Goal: Navigation & Orientation: Find specific page/section

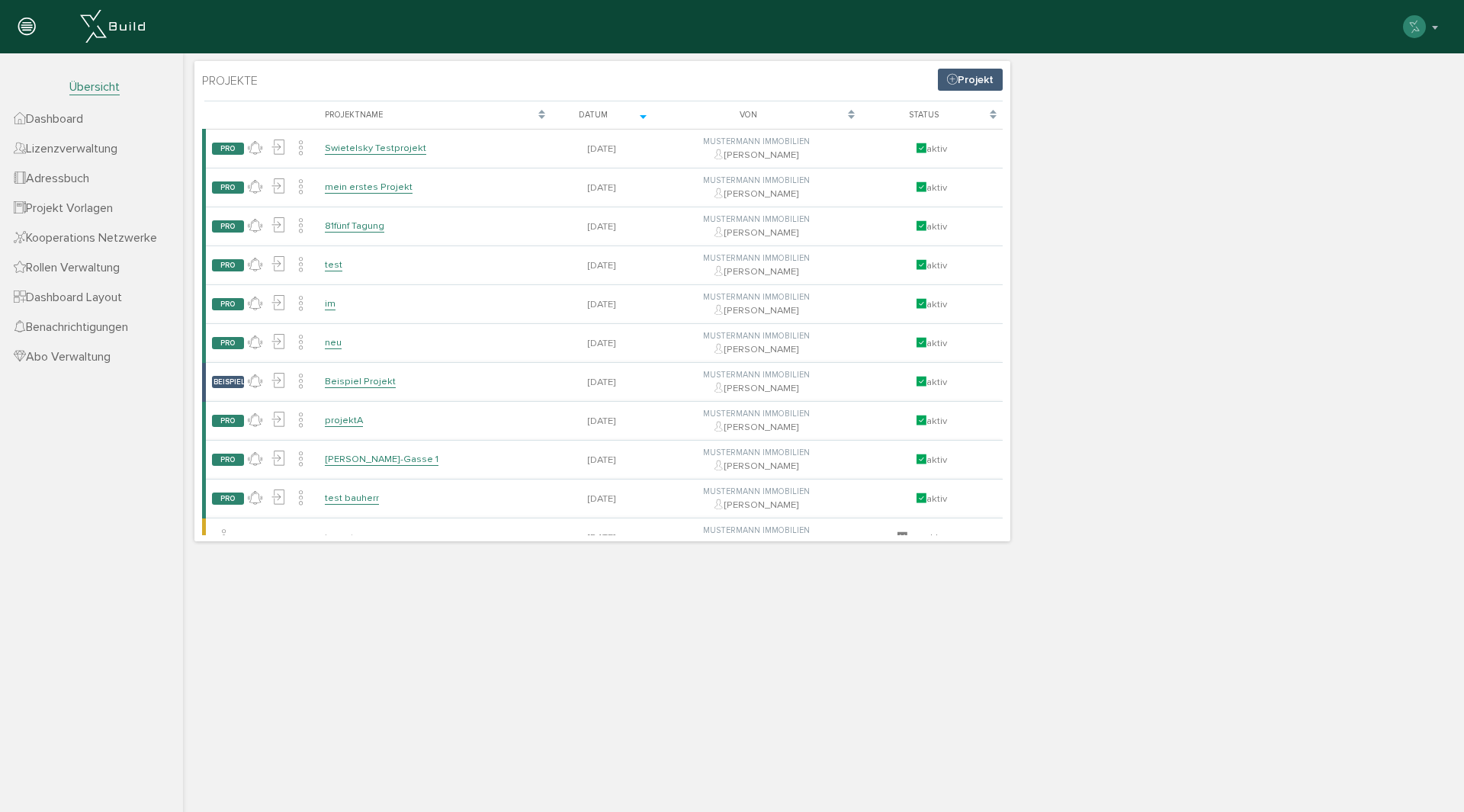
click at [79, 120] on span "Dashboard" at bounding box center [49, 118] width 69 height 15
click at [88, 149] on span "Lizenzverwaltung" at bounding box center [65, 148] width 104 height 15
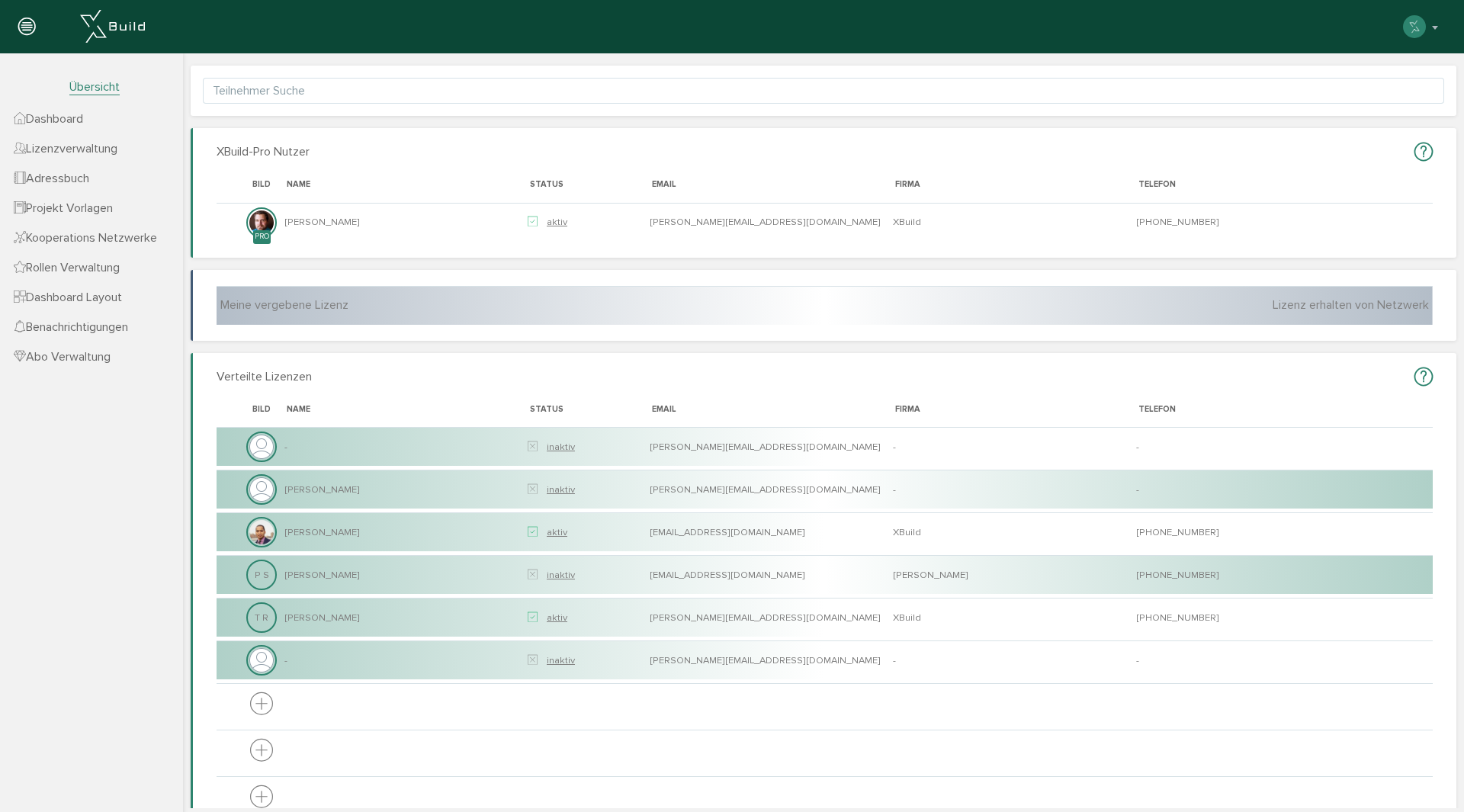
click at [81, 183] on span "Adressbuch" at bounding box center [52, 177] width 75 height 15
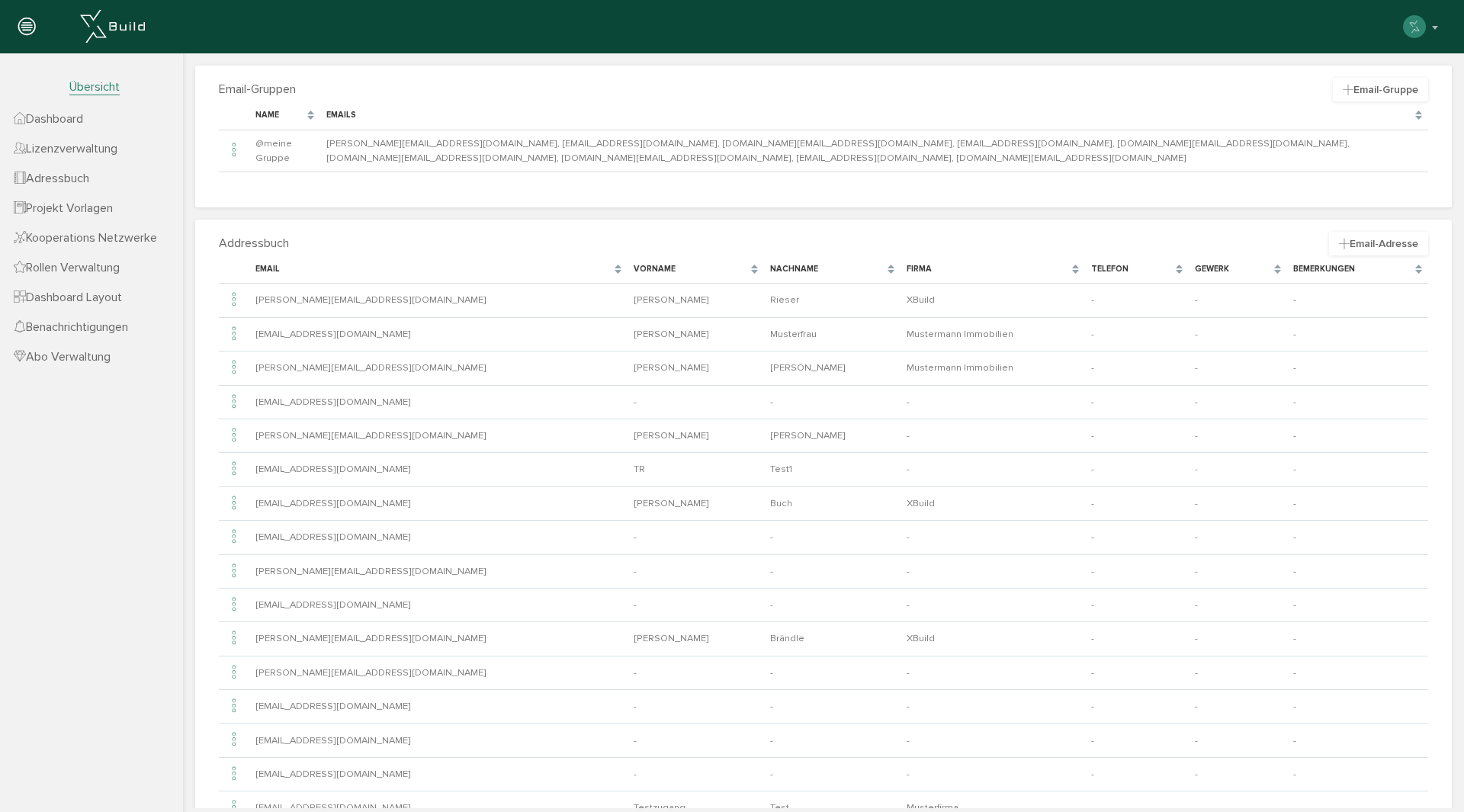
click at [56, 180] on span "Adressbuch" at bounding box center [52, 177] width 75 height 15
click at [65, 209] on span "Projekt Vorlagen" at bounding box center [63, 207] width 99 height 15
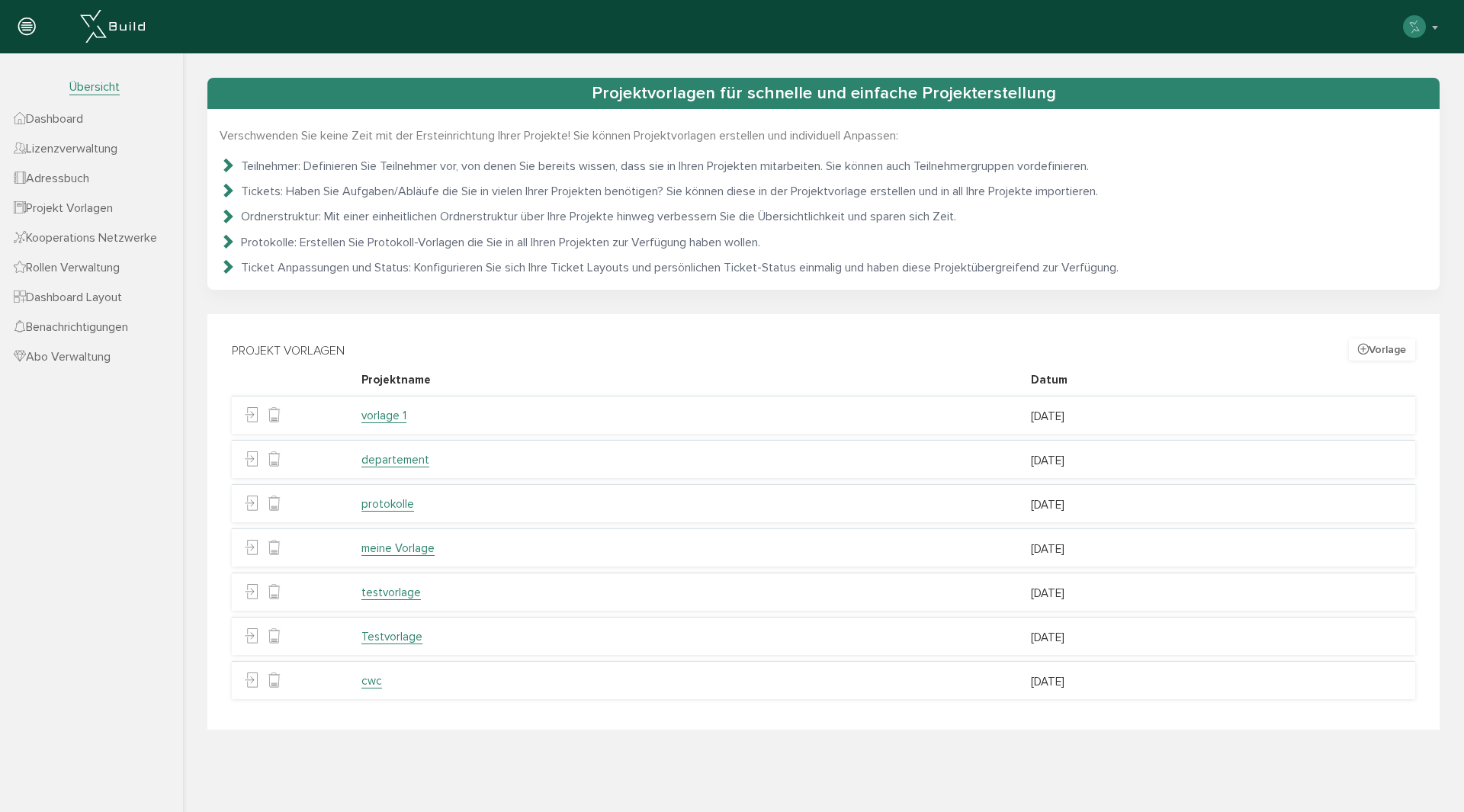
click at [98, 237] on span "Kooperations Netzwerke" at bounding box center [85, 237] width 144 height 15
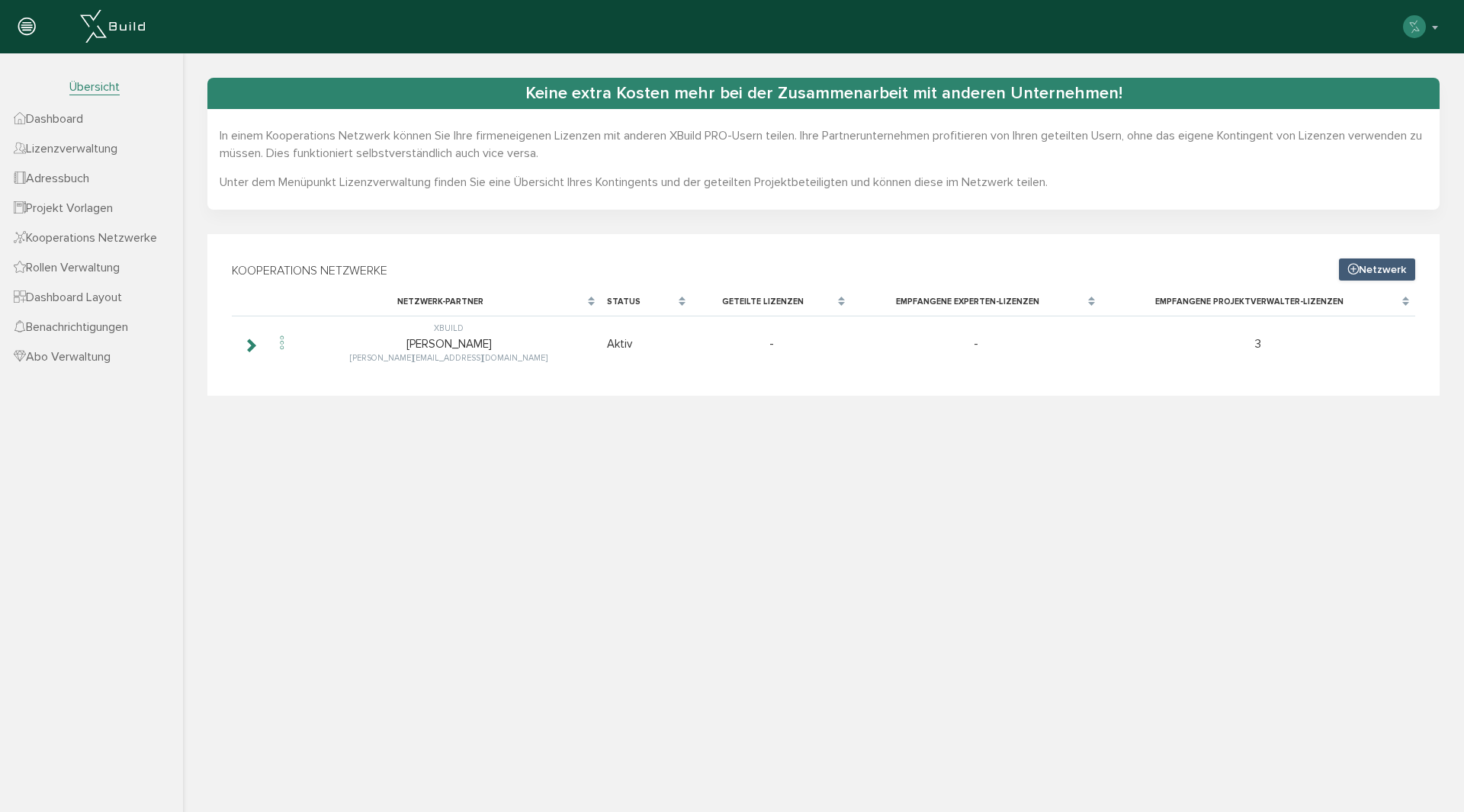
click at [104, 273] on span "Rollen Verwaltung" at bounding box center [66, 266] width 106 height 15
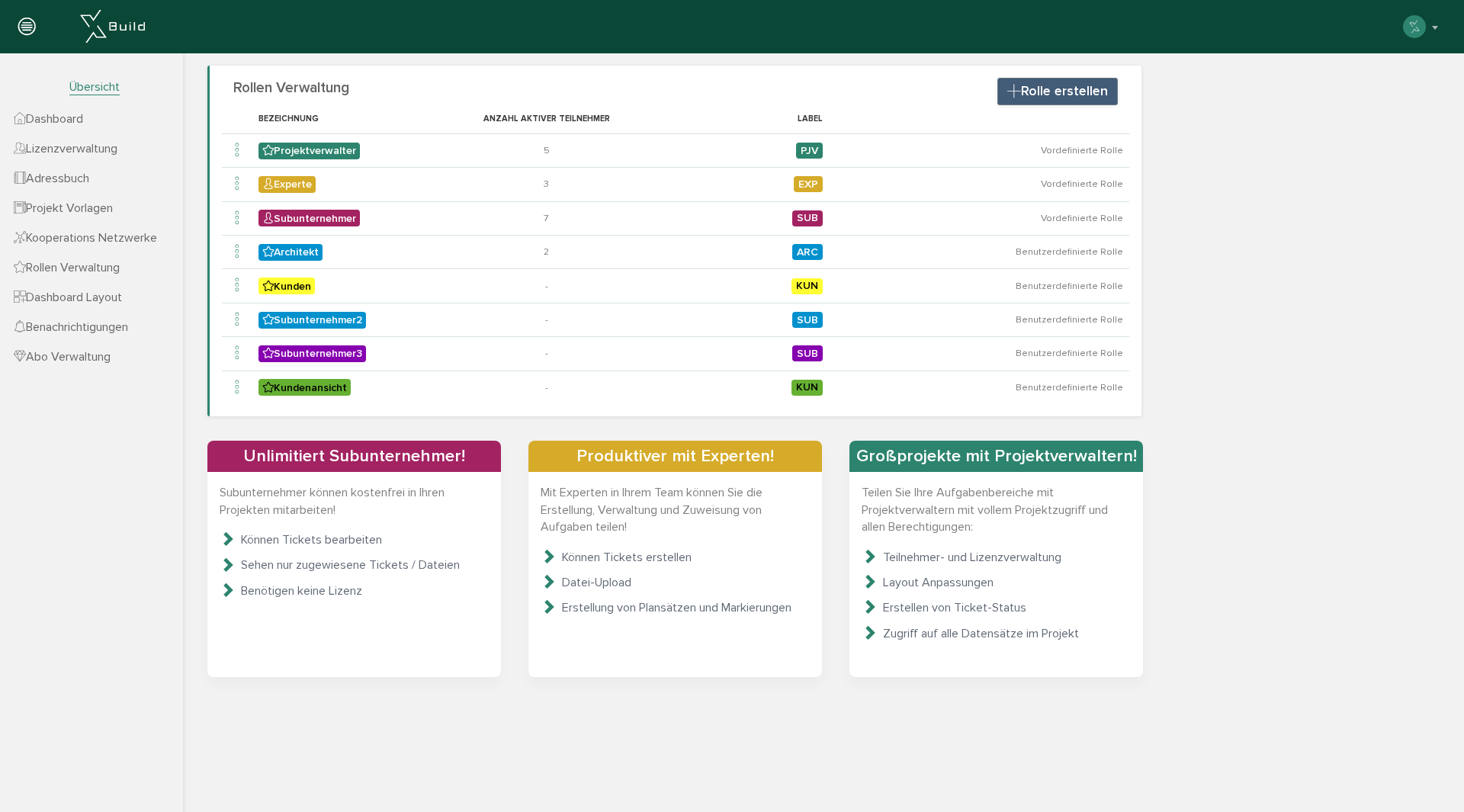
click at [104, 303] on span "Dashboard Layout" at bounding box center [67, 296] width 108 height 15
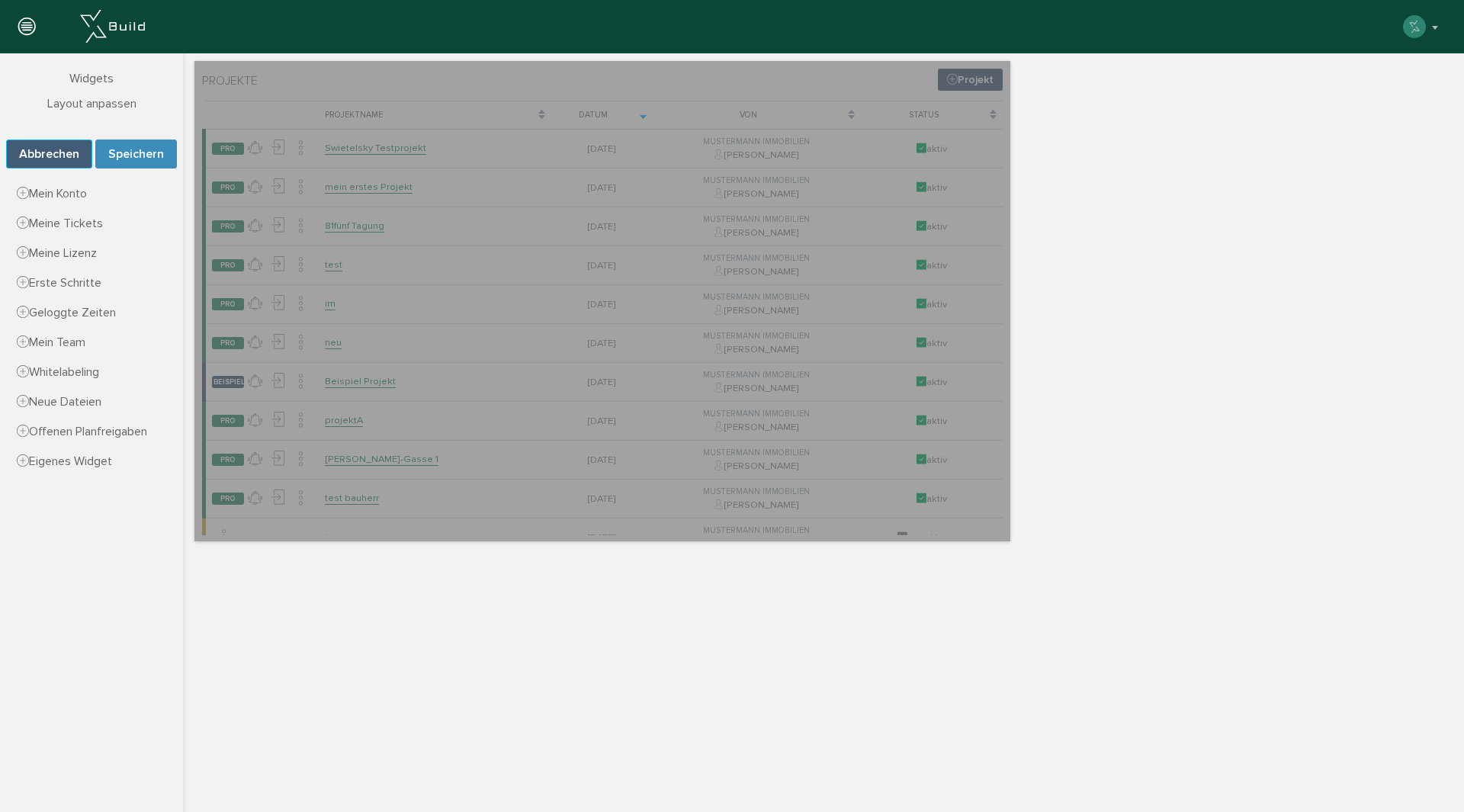
click at [52, 154] on button "Abbrechen" at bounding box center [49, 153] width 86 height 29
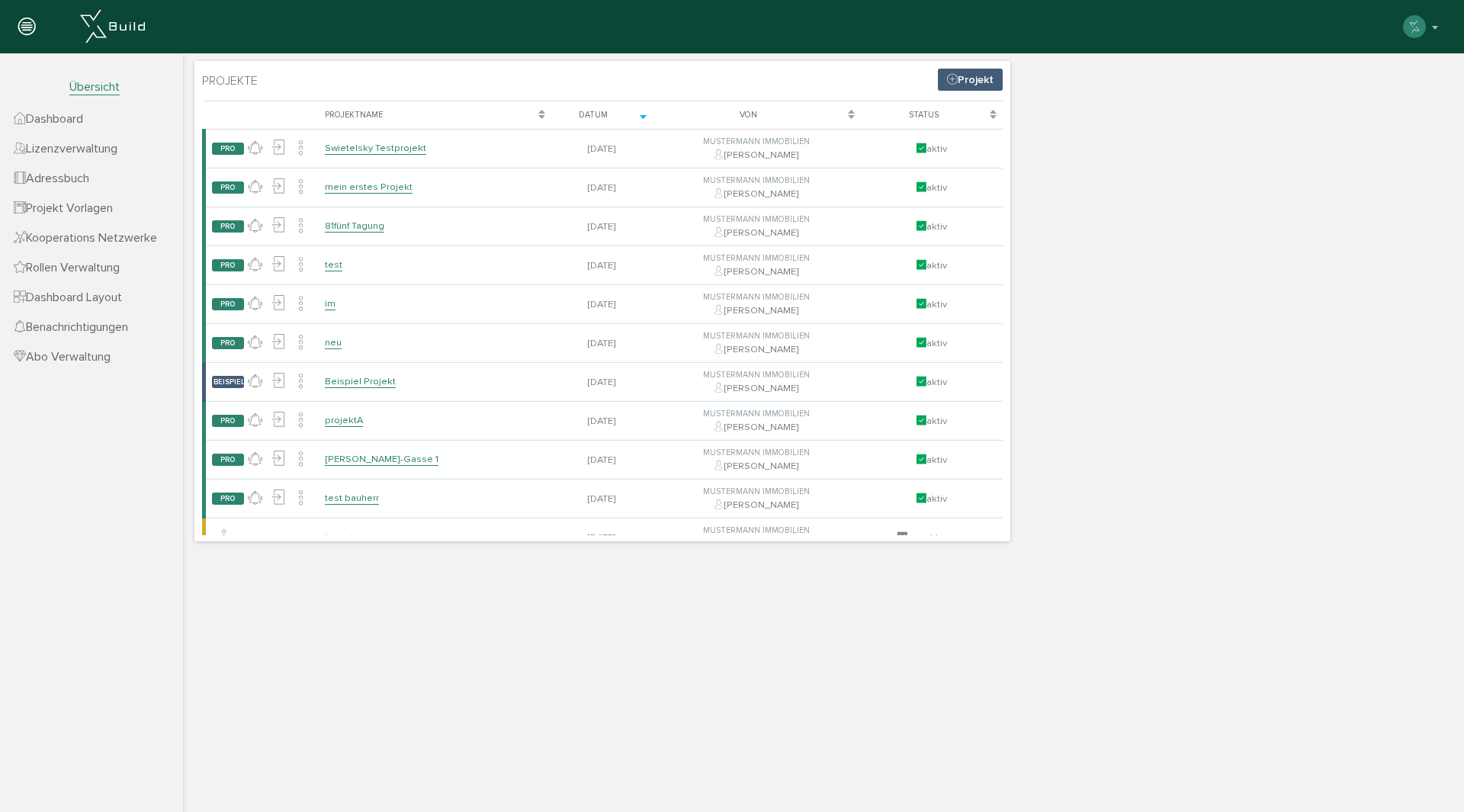
click at [74, 361] on span "Abo Verwaltung" at bounding box center [62, 355] width 97 height 15
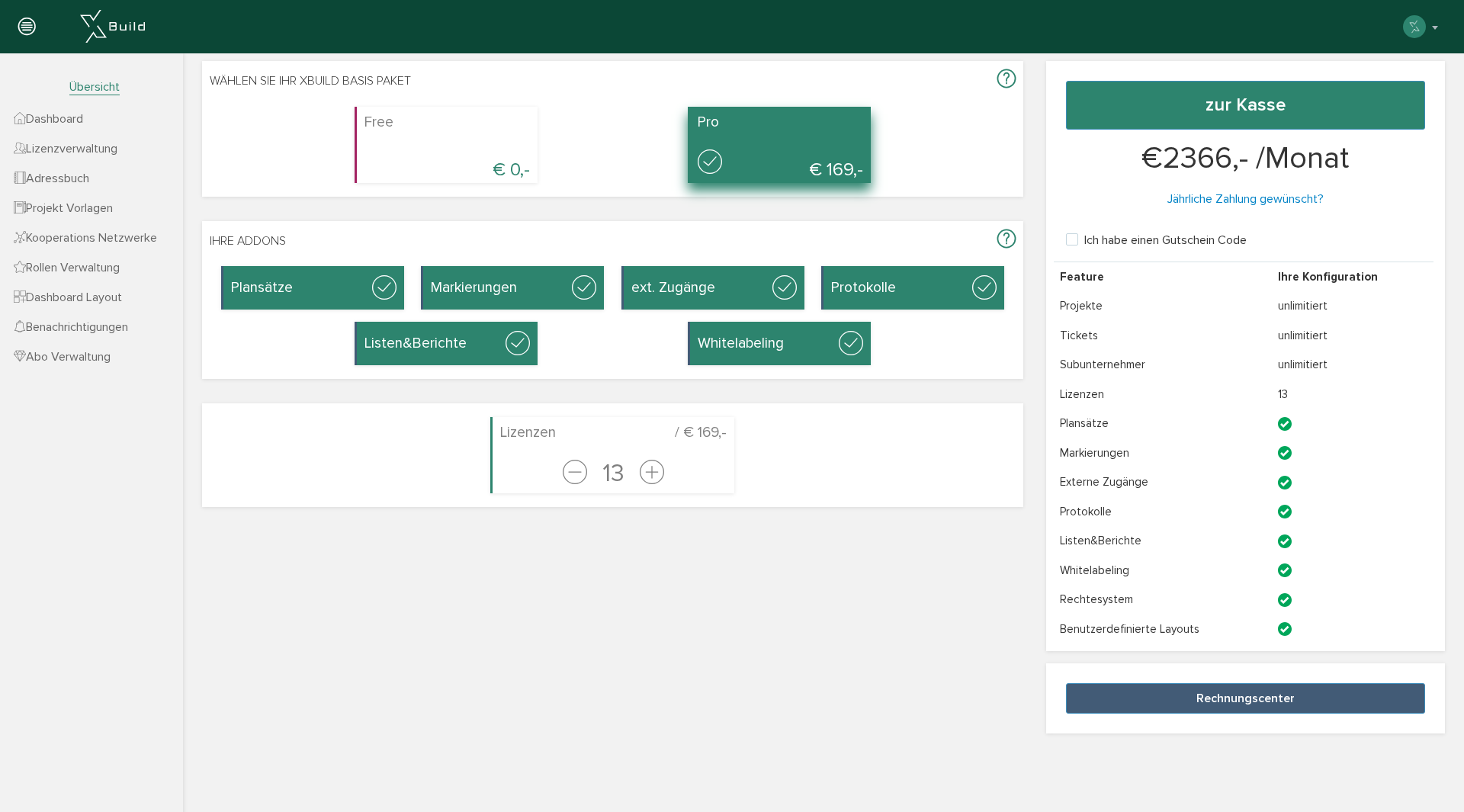
click at [86, 327] on span "Benachrichtigungen" at bounding box center [70, 326] width 114 height 15
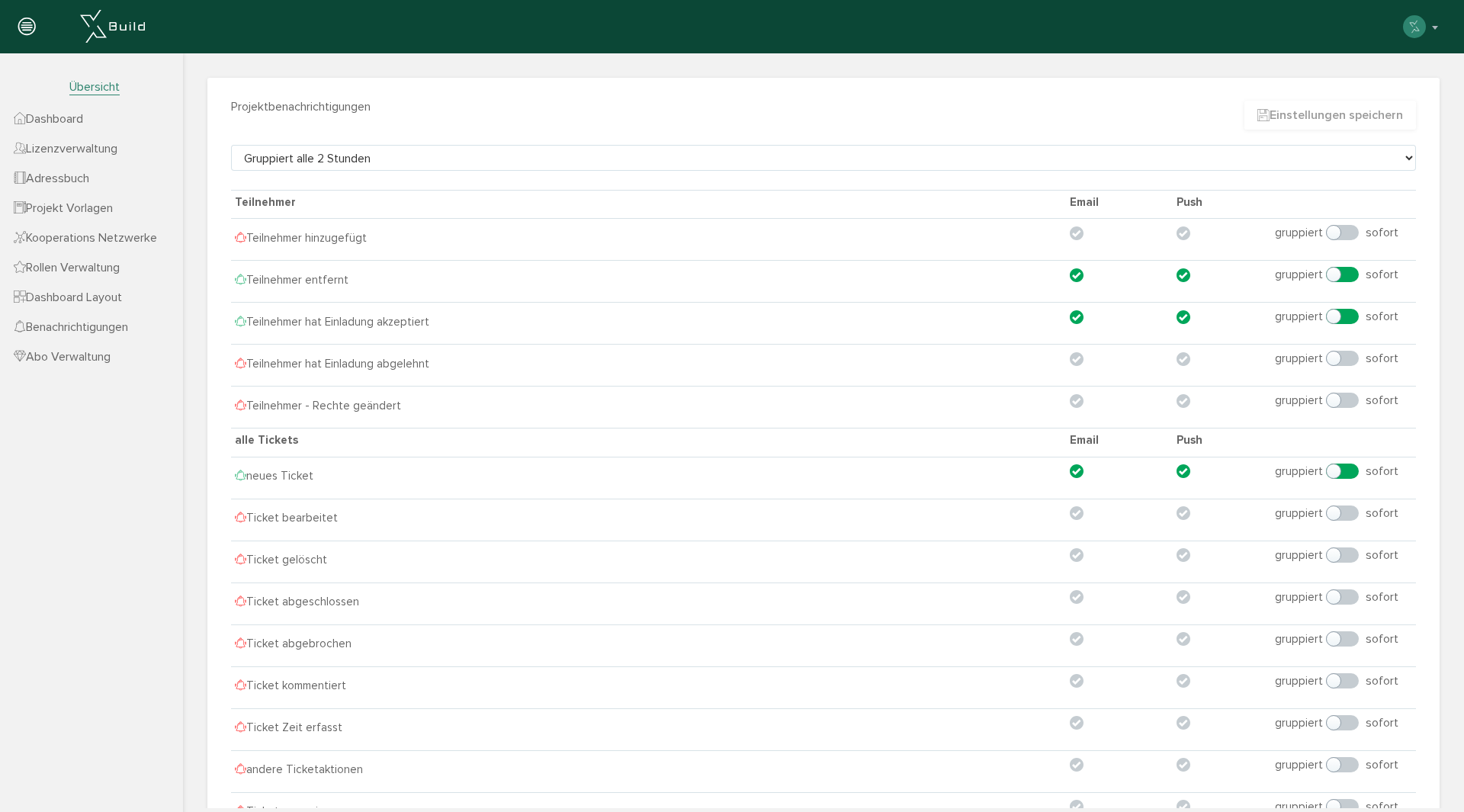
click at [95, 296] on span "Dashboard Layout" at bounding box center [67, 296] width 108 height 15
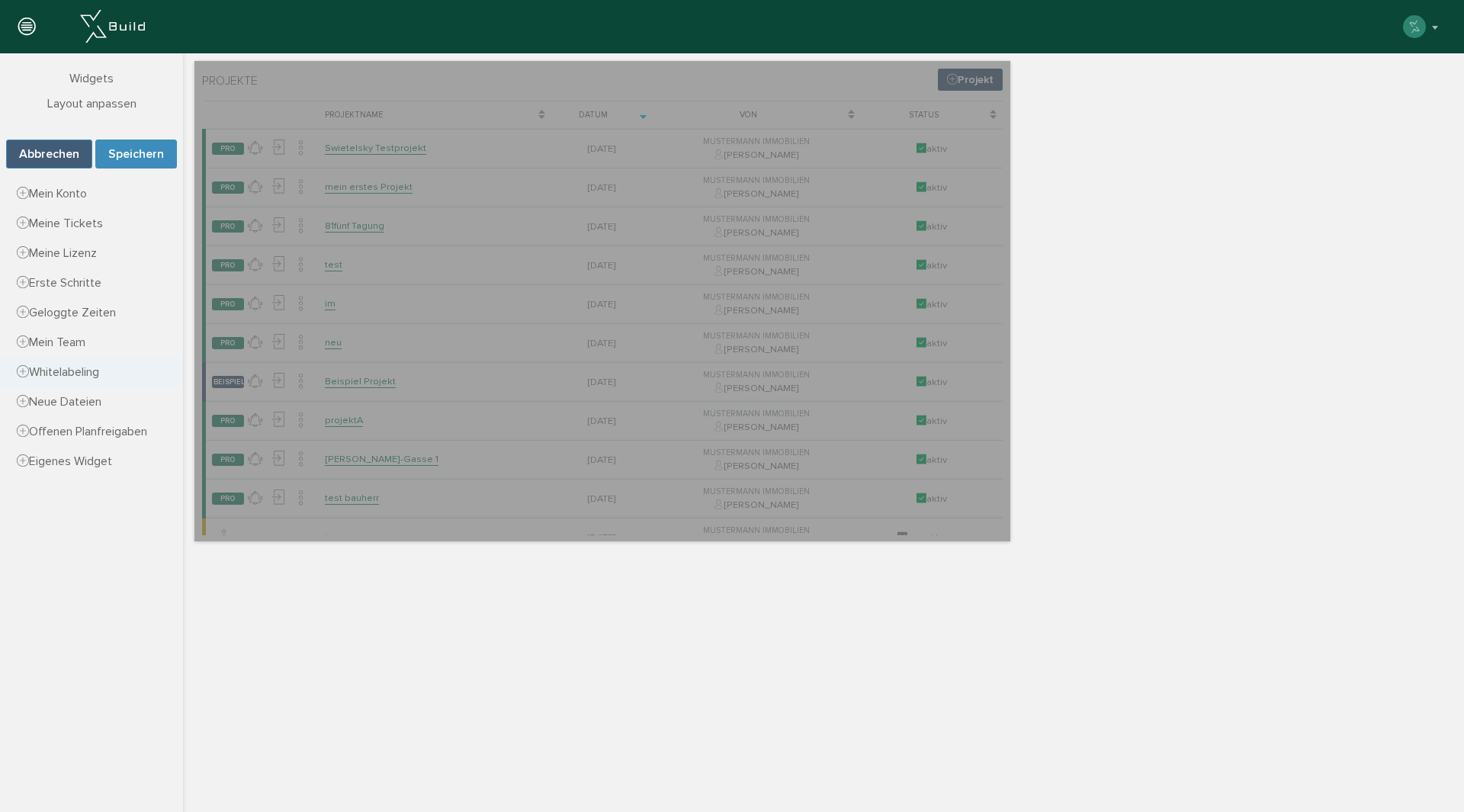
click at [78, 375] on span "Whitelabeling" at bounding box center [57, 371] width 82 height 15
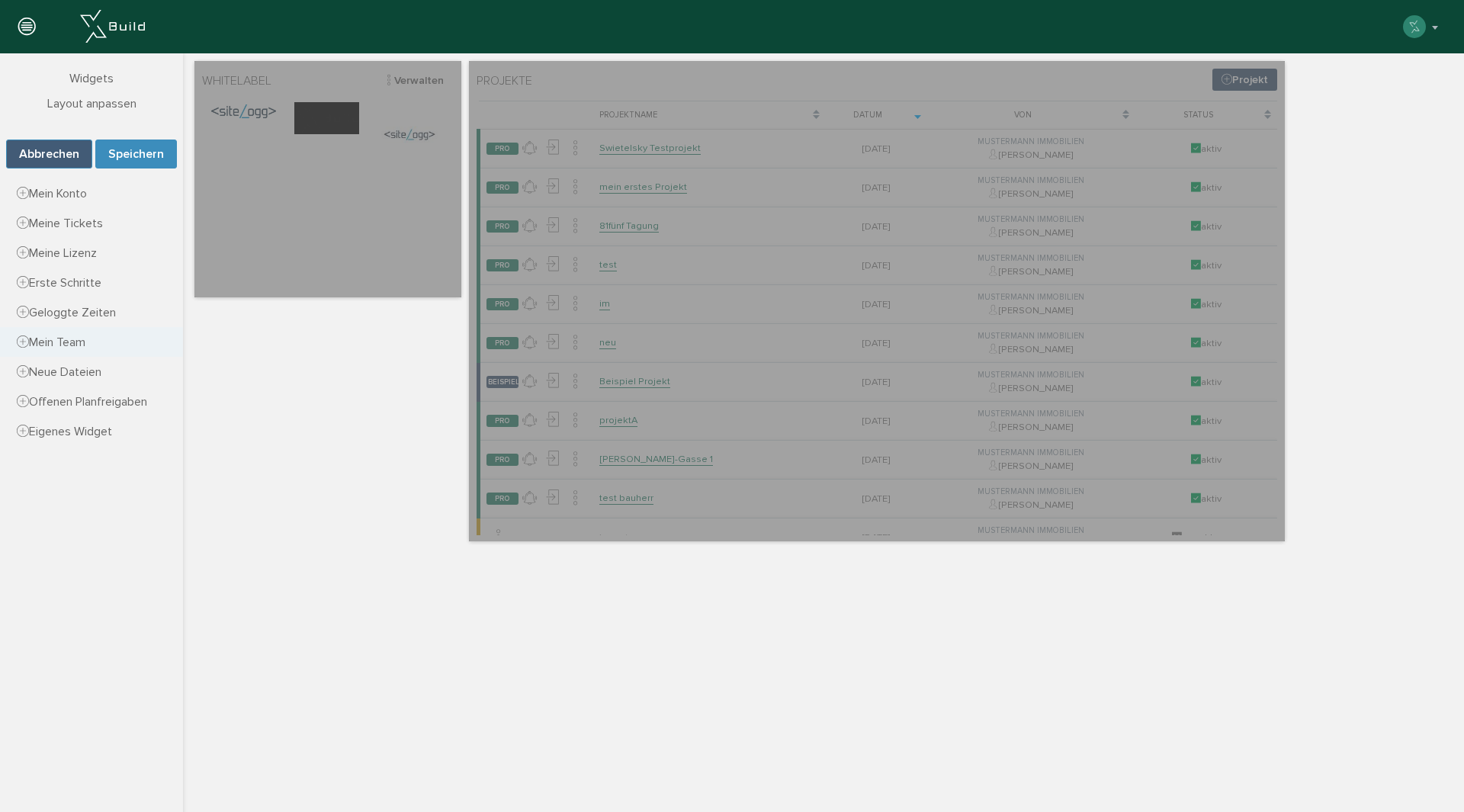
click at [67, 339] on span "Mein Team" at bounding box center [51, 342] width 68 height 15
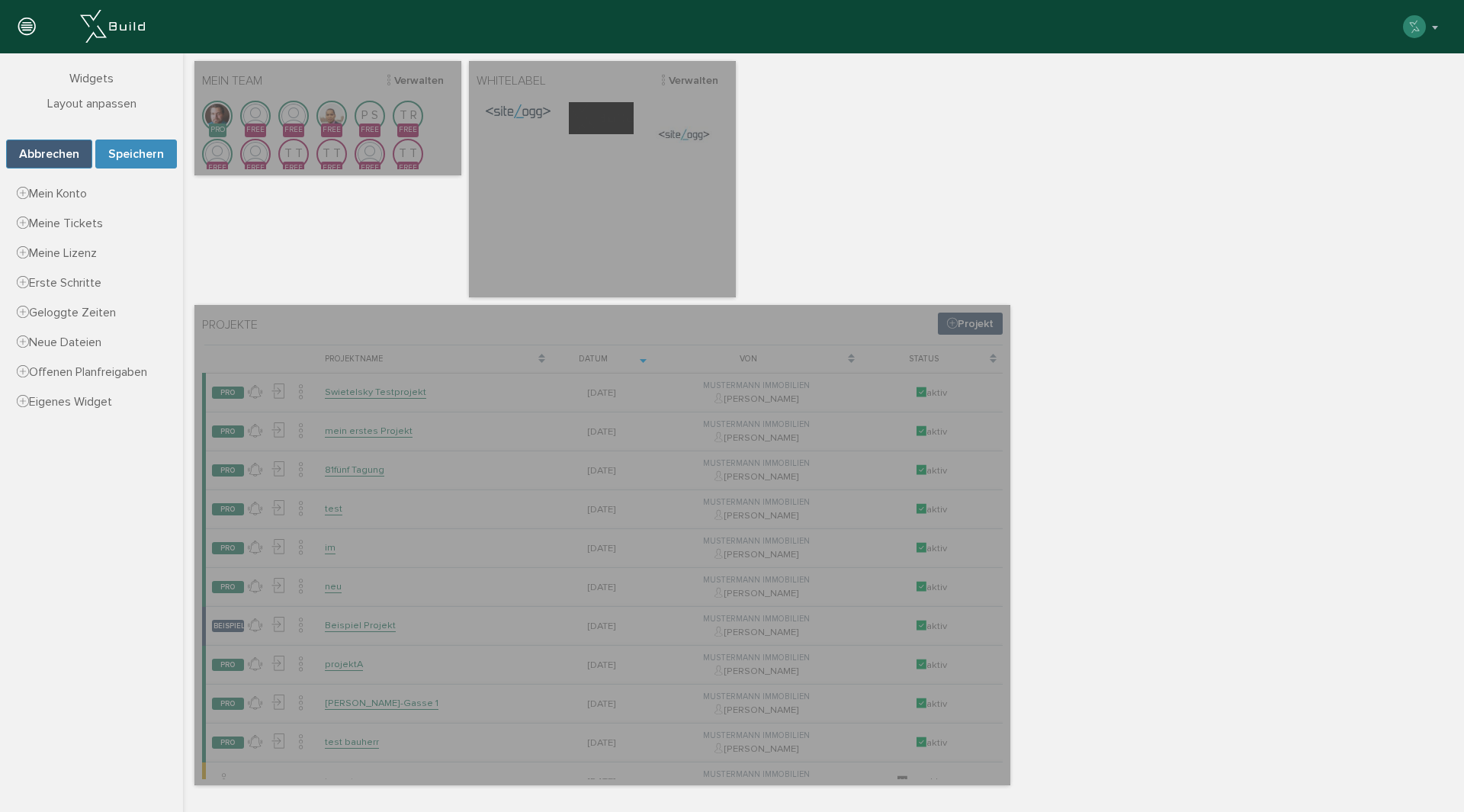
click at [76, 86] on span "Widgets" at bounding box center [91, 78] width 183 height 51
click at [27, 24] on icon at bounding box center [26, 28] width 17 height 22
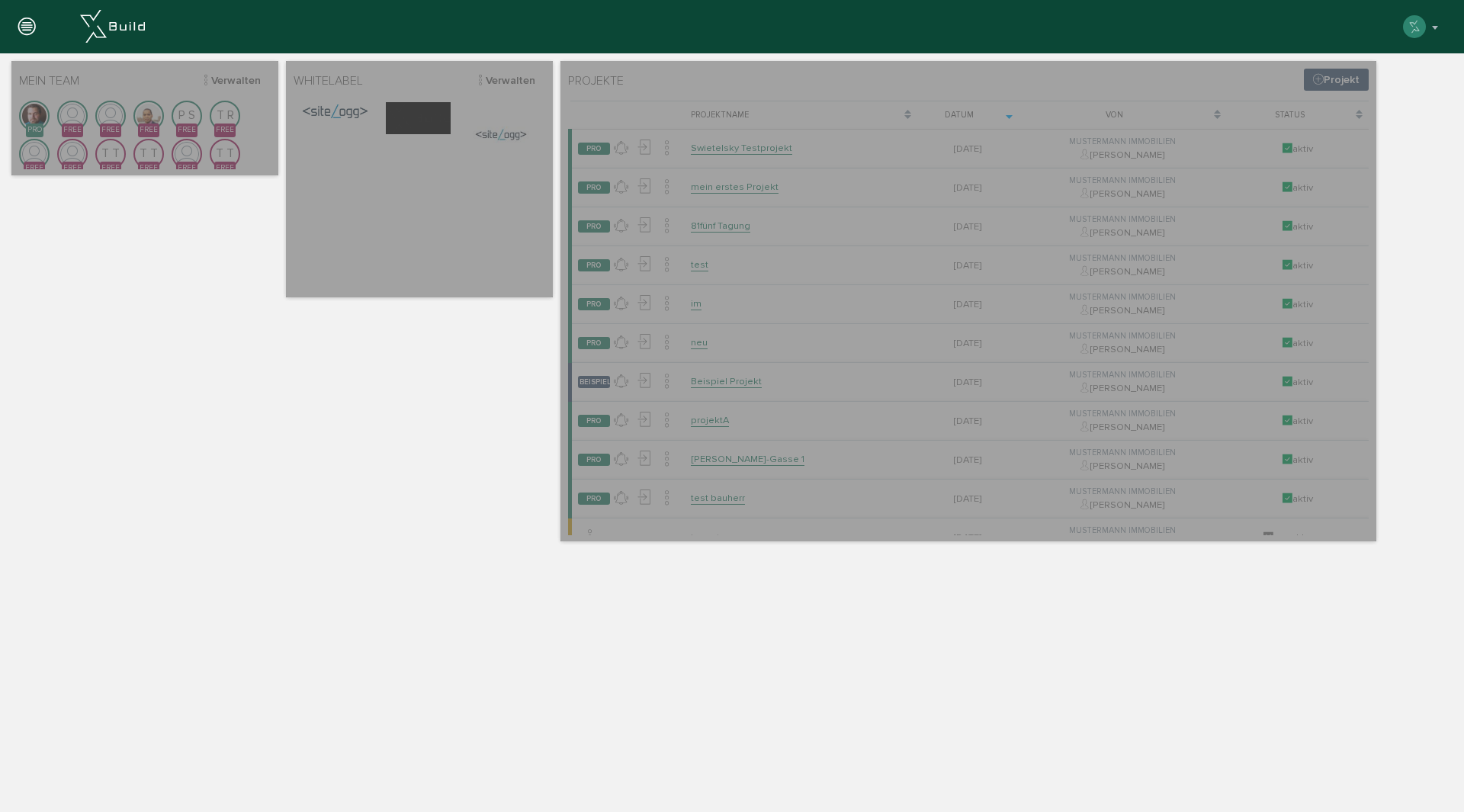
click at [27, 24] on icon at bounding box center [26, 28] width 17 height 22
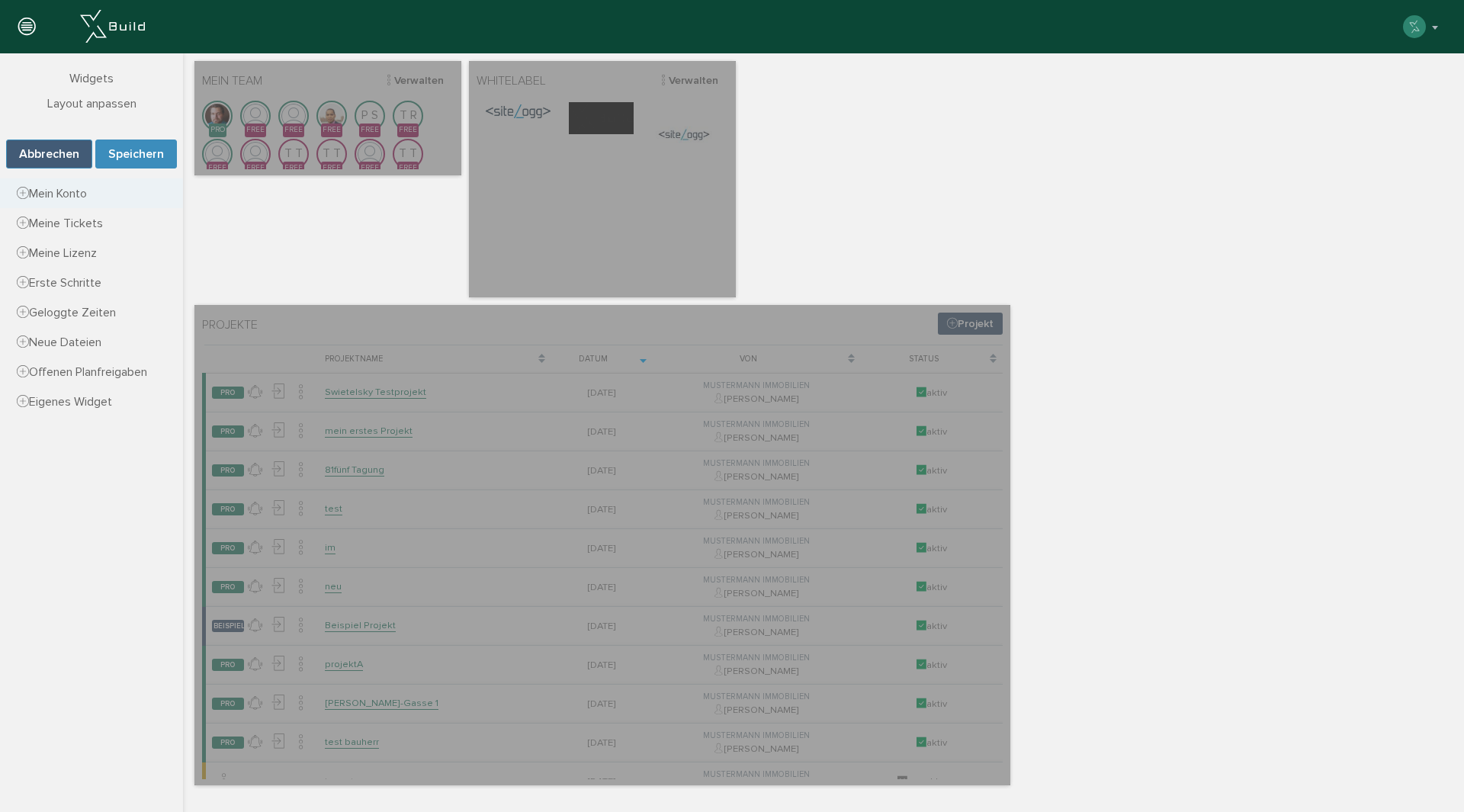
click at [73, 187] on span "Mein Konto" at bounding box center [52, 193] width 70 height 15
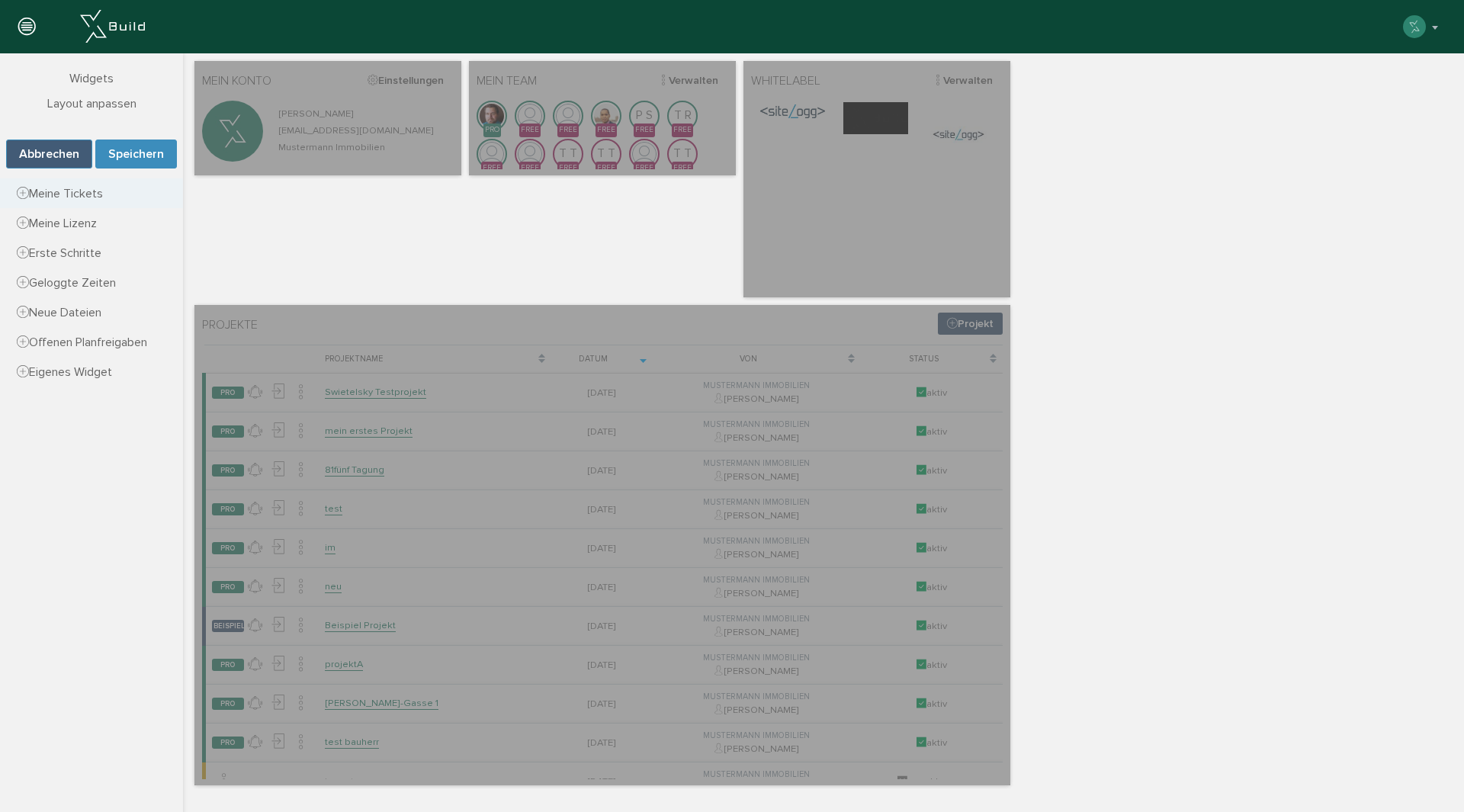
click at [70, 190] on span "Meine Tickets" at bounding box center [59, 193] width 86 height 15
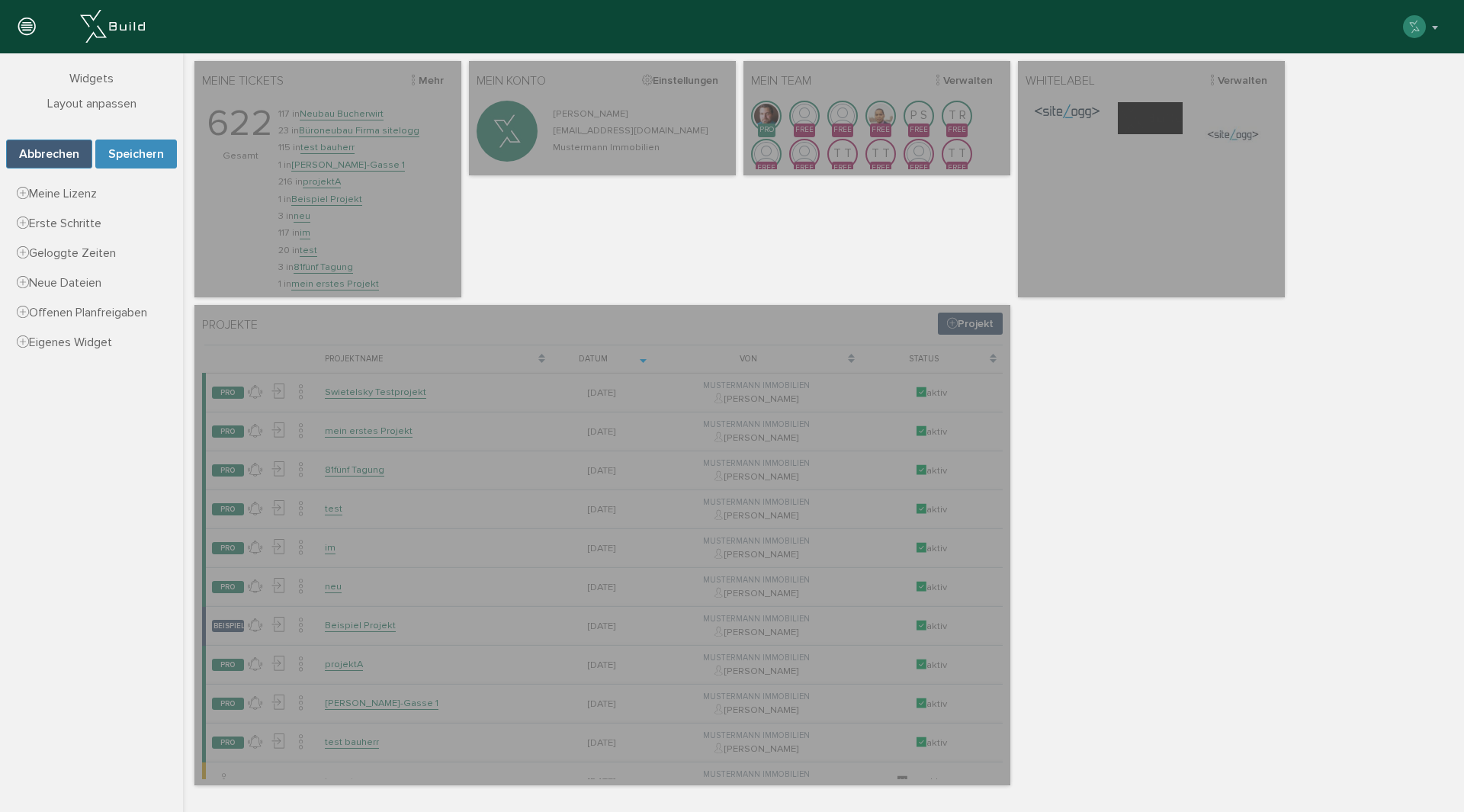
drag, startPoint x: 1289, startPoint y: 441, endPoint x: 1362, endPoint y: 188, distance: 263.3
click at [1289, 440] on div "Projekte Projekt [PERSON_NAME], bitte warten... Projektname Datum Von Status PR…" at bounding box center [823, 423] width 1266 height 732
click at [1434, 32] on button "button" at bounding box center [1420, 26] width 39 height 23
click at [1170, 33] on div "[PERSON_NAME] Konto deaktivieren Passwort ändern über XBuild XBuild neu einrich…" at bounding box center [726, 26] width 1429 height 23
click at [1122, 484] on div "Projekte Projekt [PERSON_NAME], bitte warten... Projektname Datum Von Status PR…" at bounding box center [823, 423] width 1266 height 732
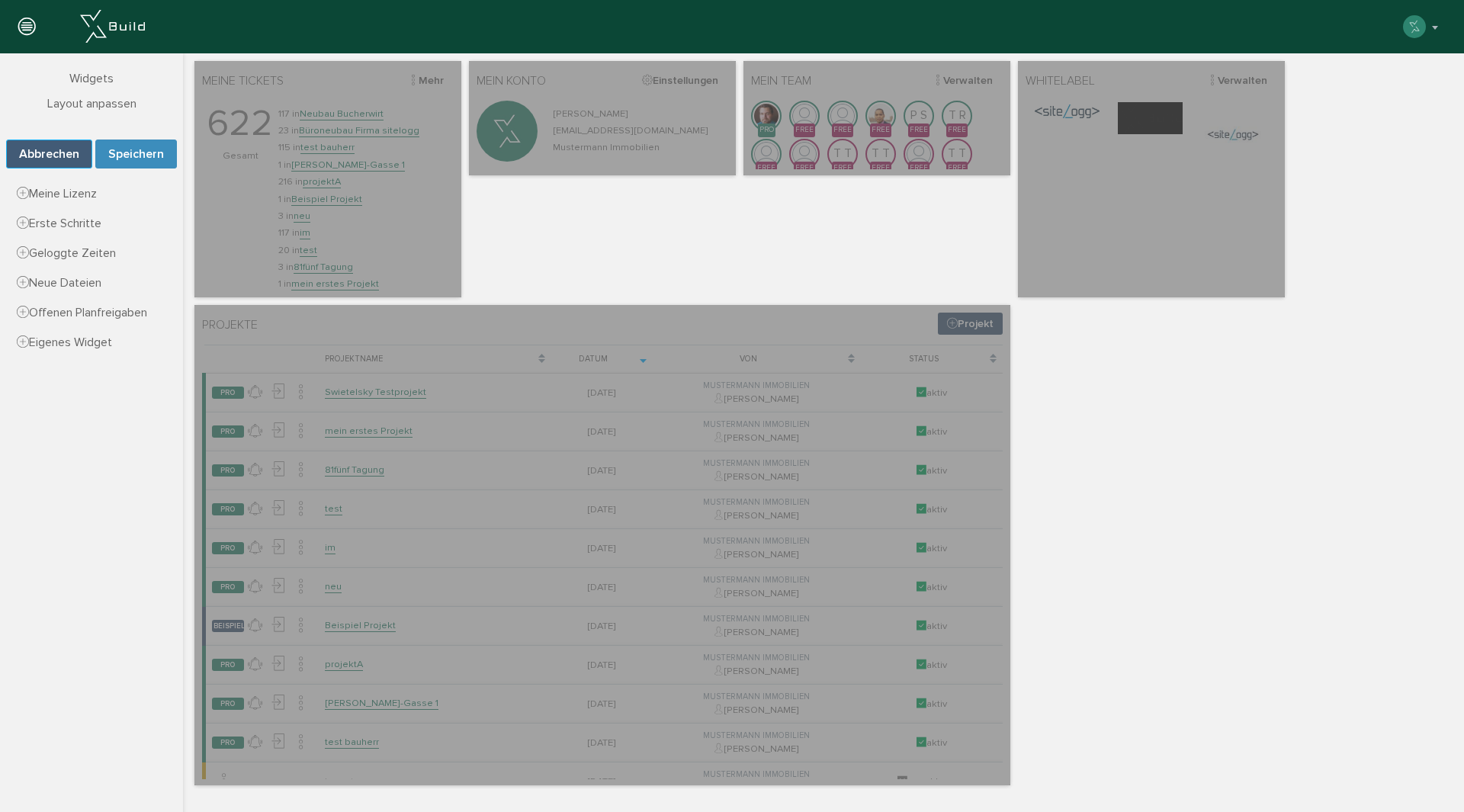
click at [46, 153] on button "Abbrechen" at bounding box center [49, 153] width 86 height 29
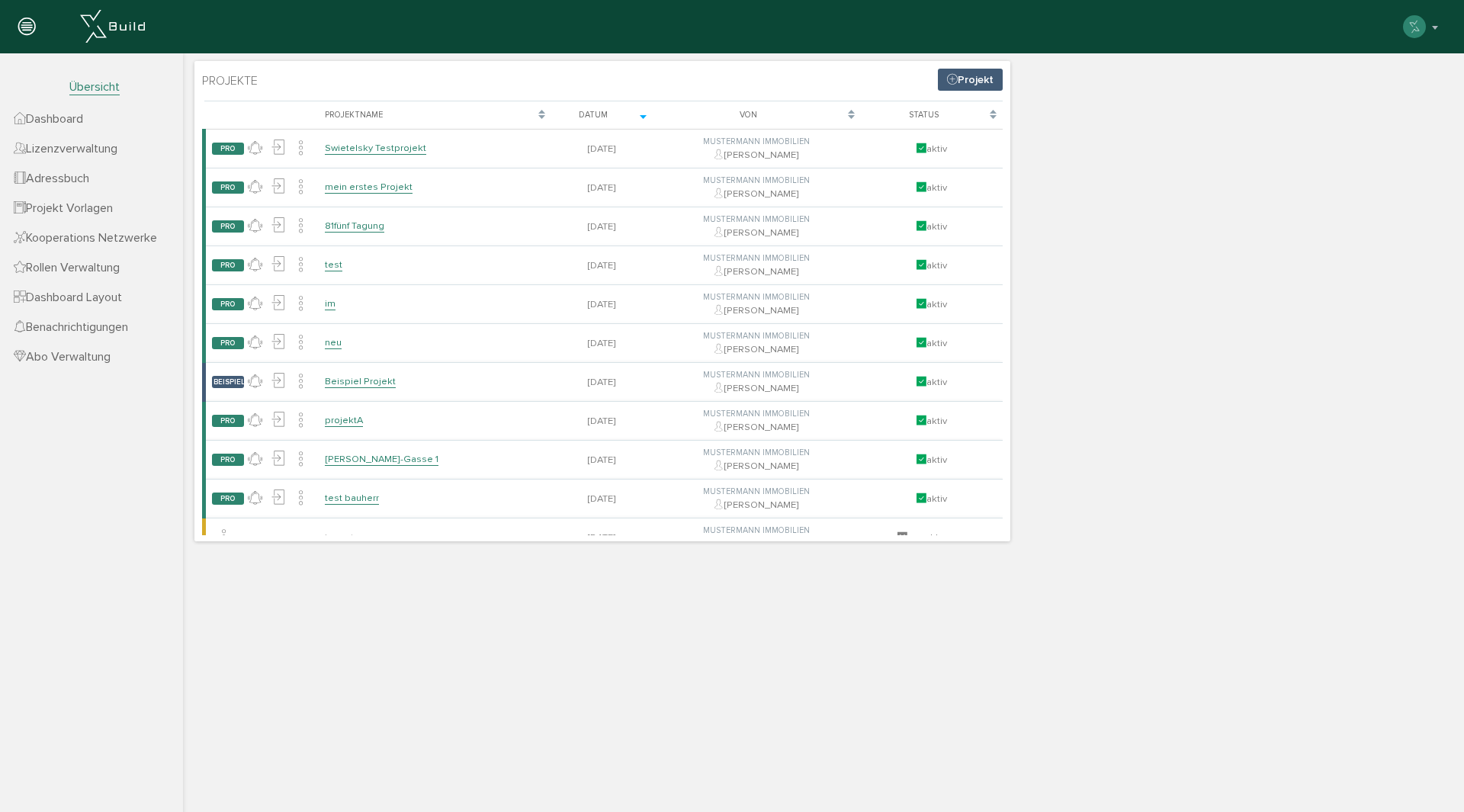
click at [64, 115] on span "Dashboard" at bounding box center [49, 118] width 69 height 15
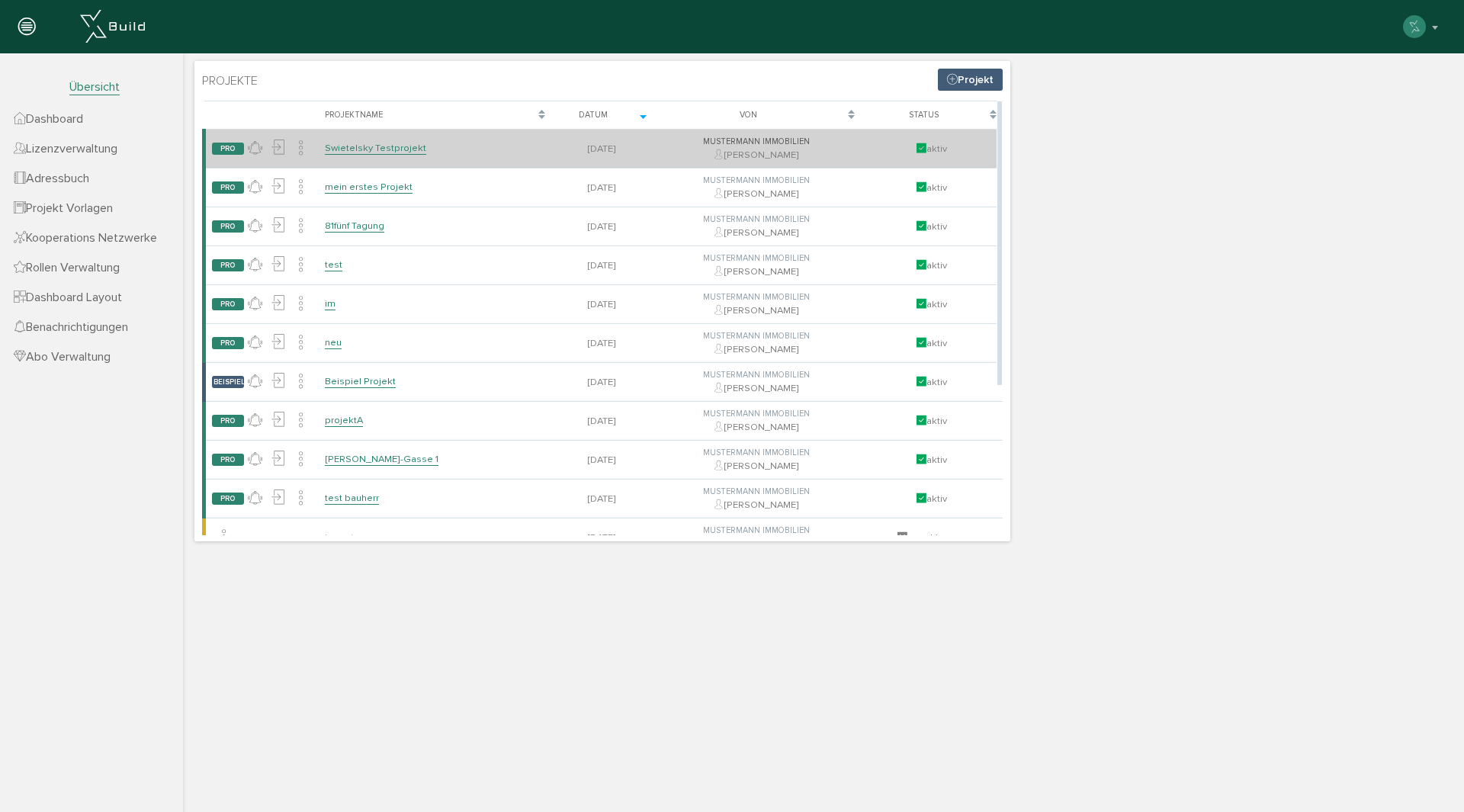
click at [365, 150] on link "Swietelsky Testprojekt" at bounding box center [375, 148] width 101 height 13
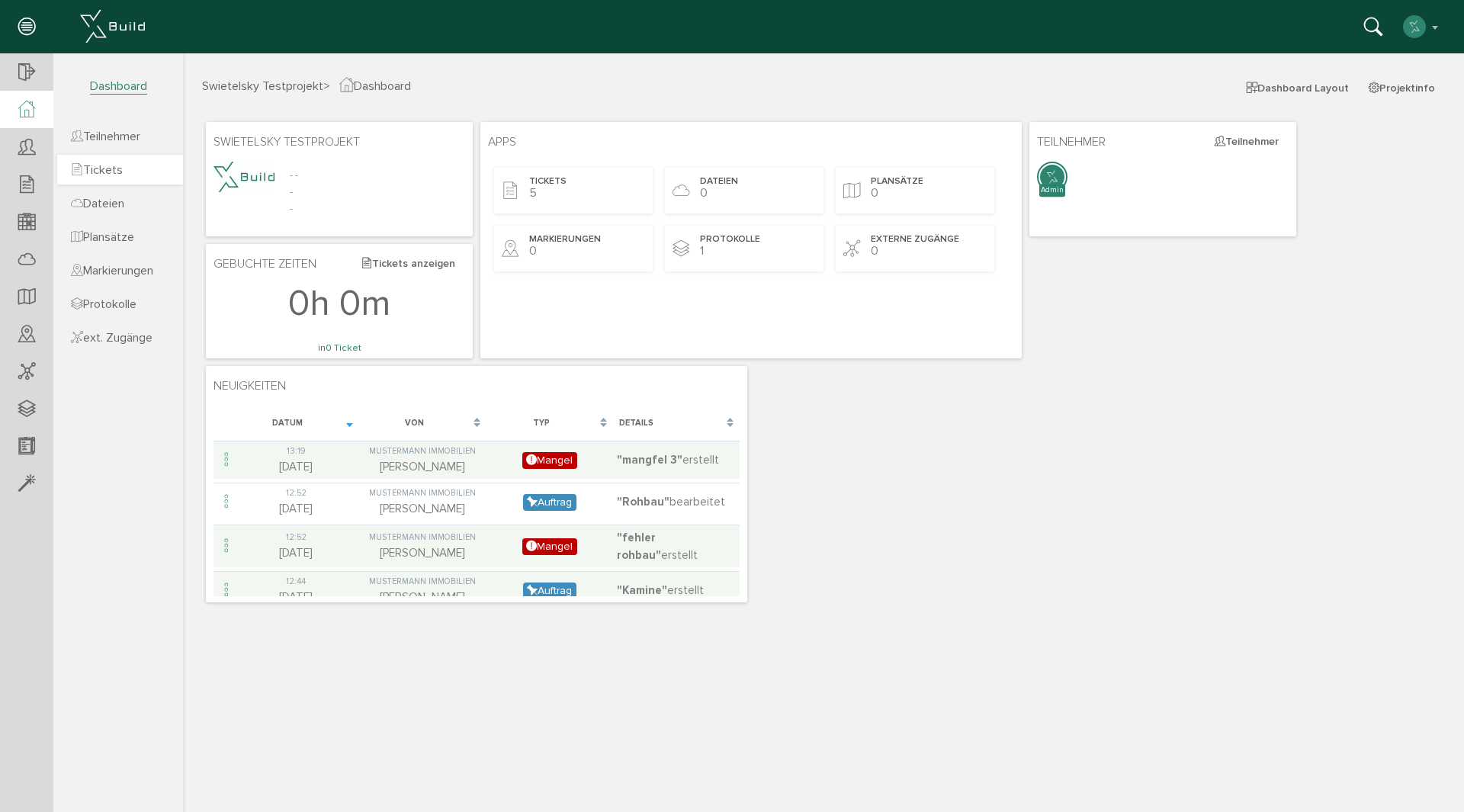
click at [120, 167] on span "Tickets" at bounding box center [97, 169] width 52 height 15
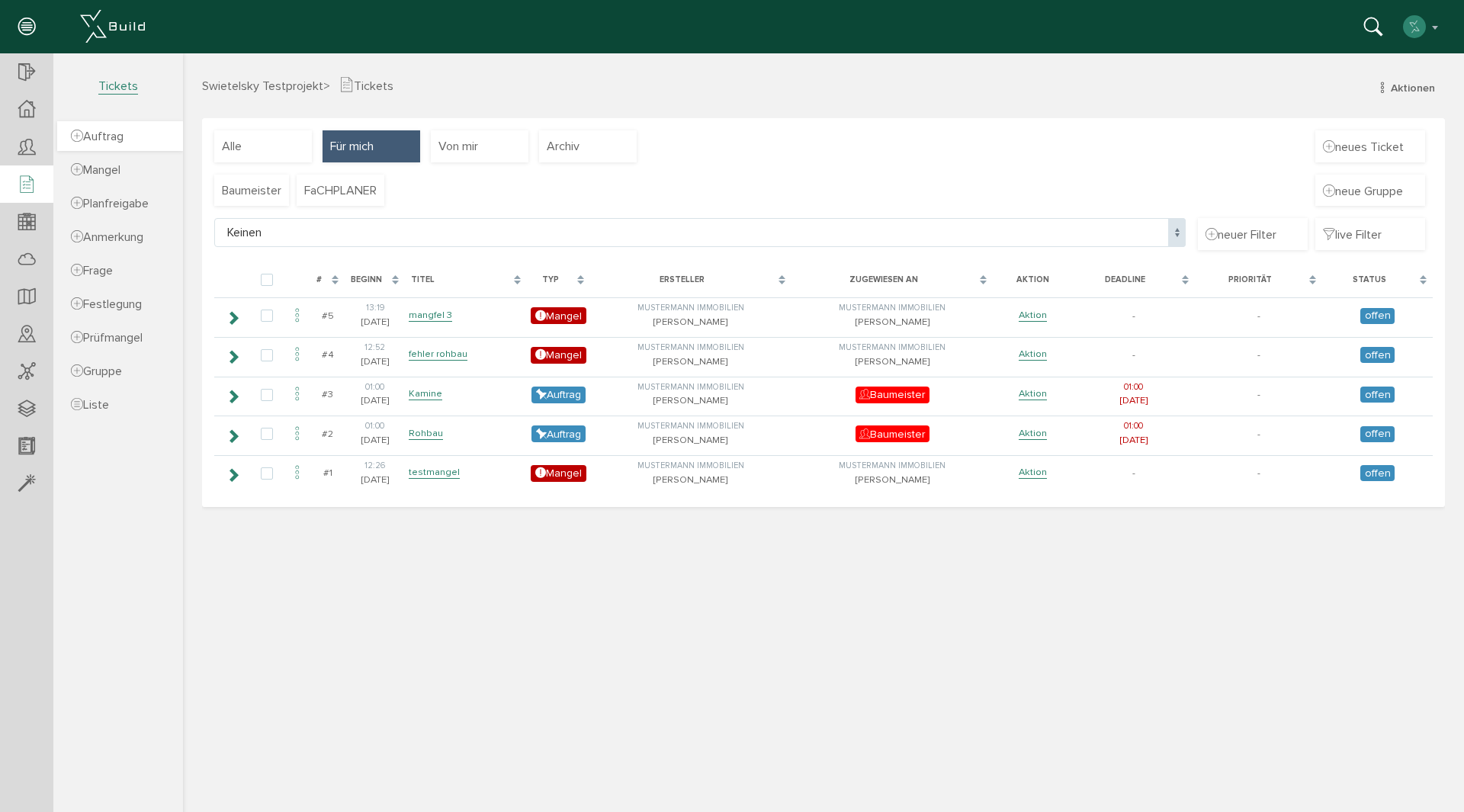
click at [138, 142] on link "Auftrag" at bounding box center [120, 136] width 126 height 30
select select
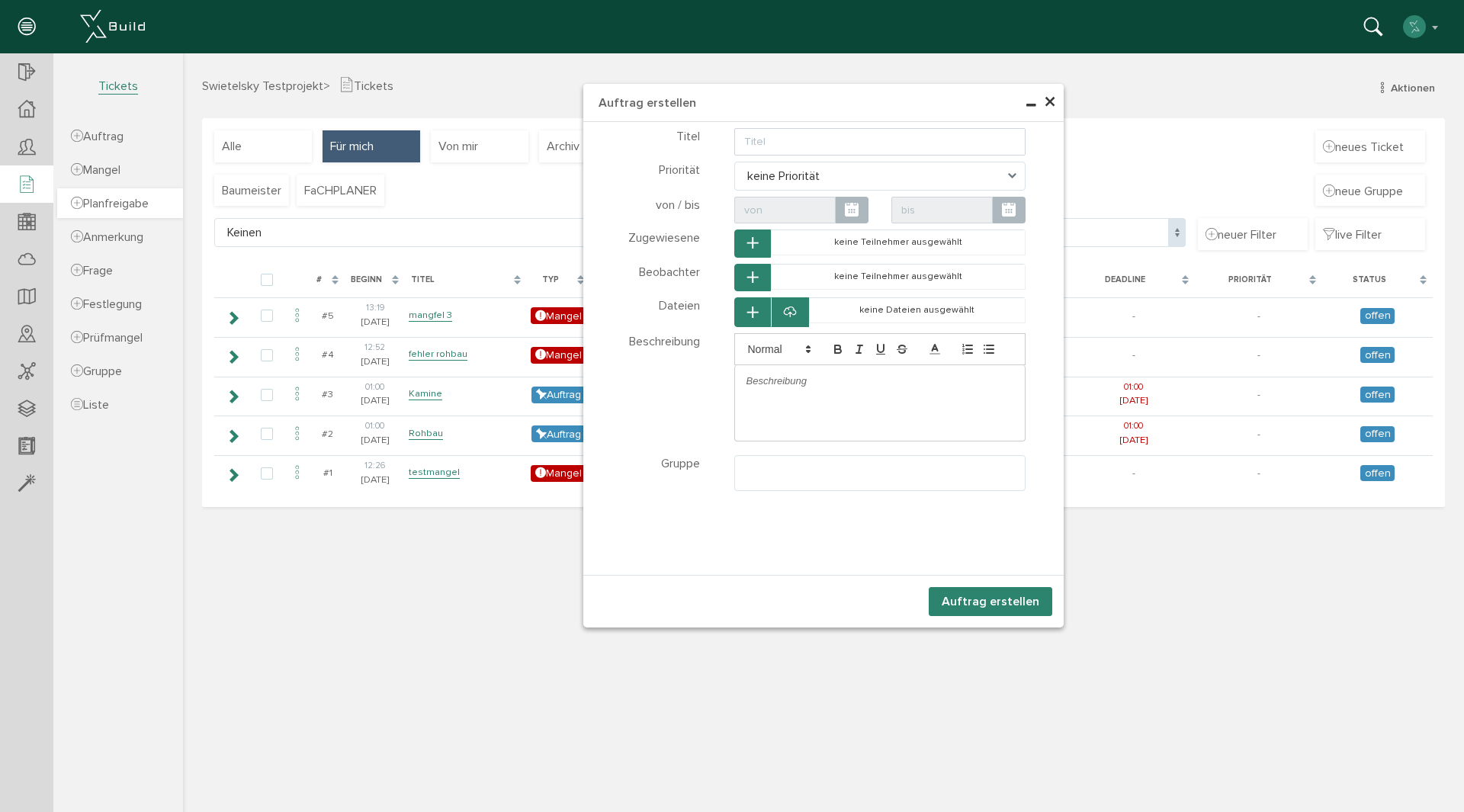
select select
click at [118, 84] on span "Dashboard" at bounding box center [119, 86] width 57 height 16
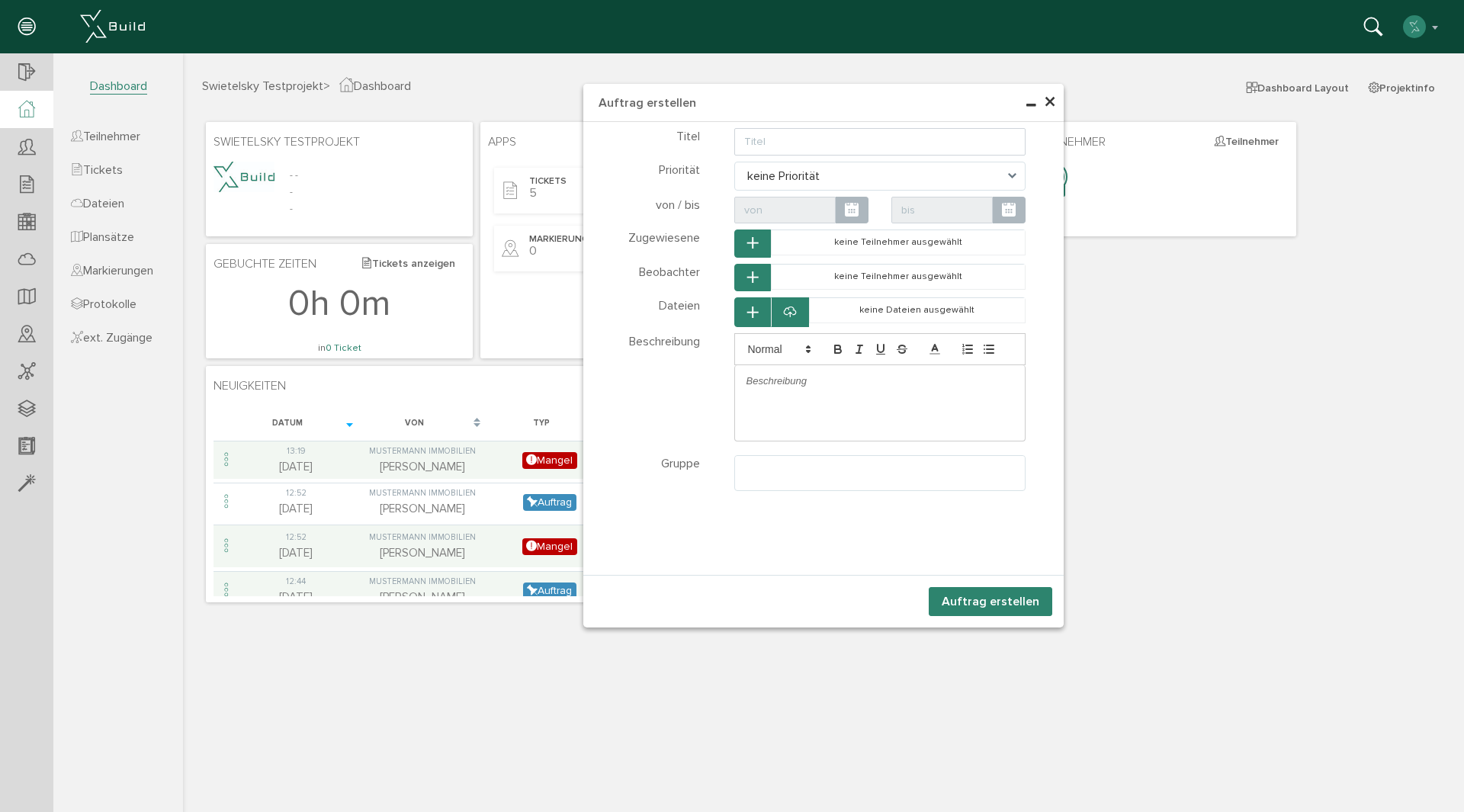
click at [1054, 99] on span "×" at bounding box center [1050, 103] width 12 height 30
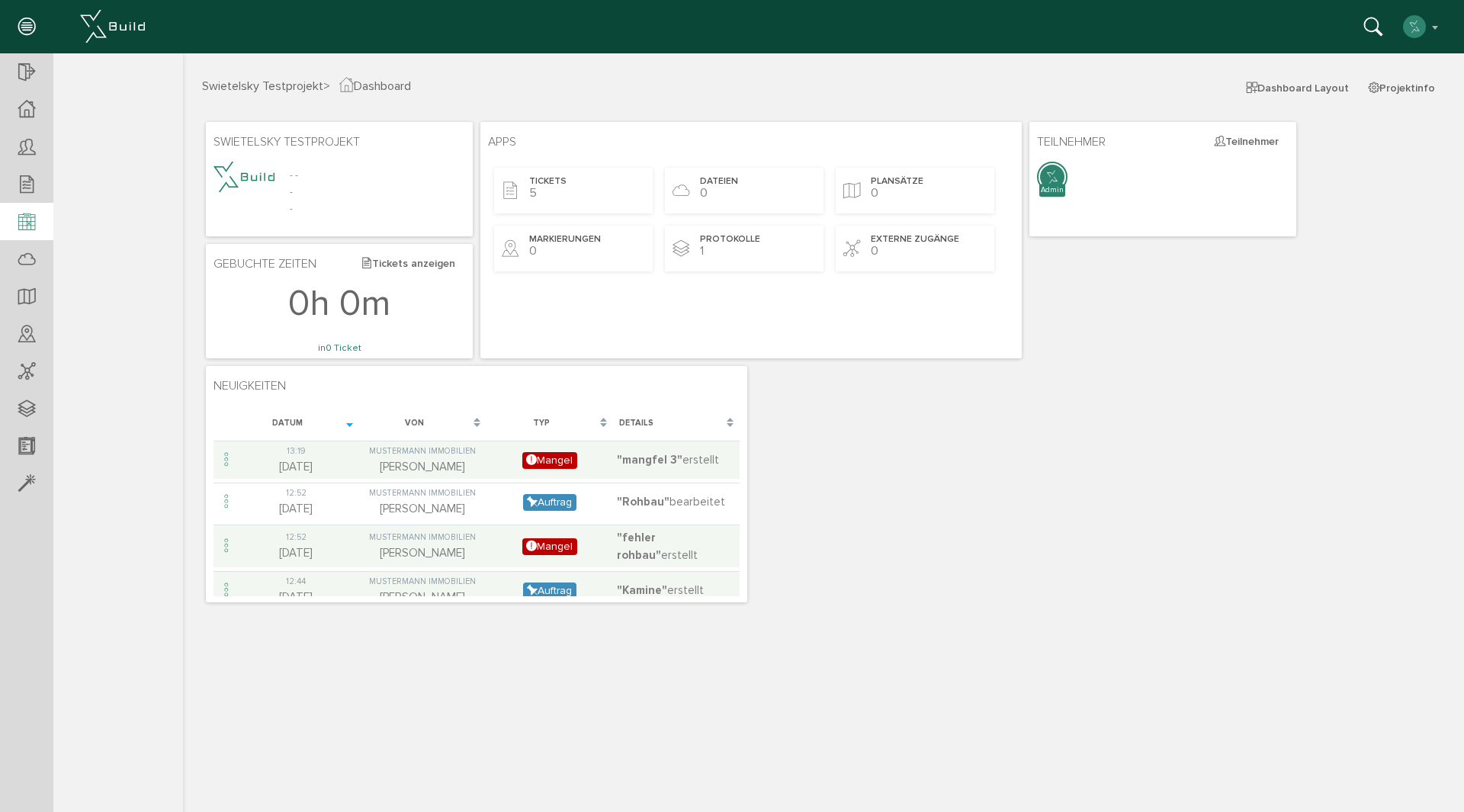
click at [30, 223] on icon at bounding box center [26, 223] width 17 height 22
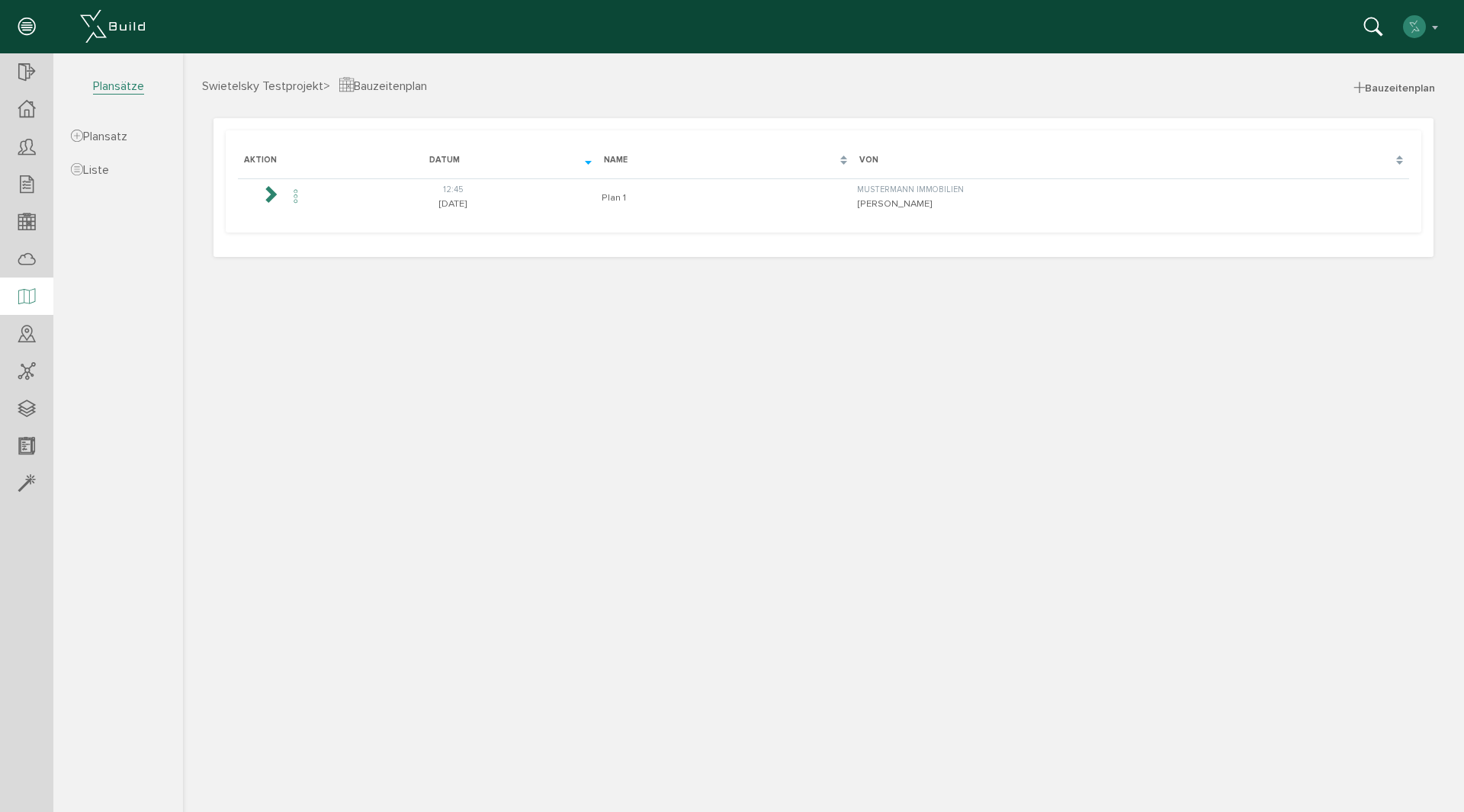
click at [31, 298] on icon at bounding box center [26, 297] width 17 height 22
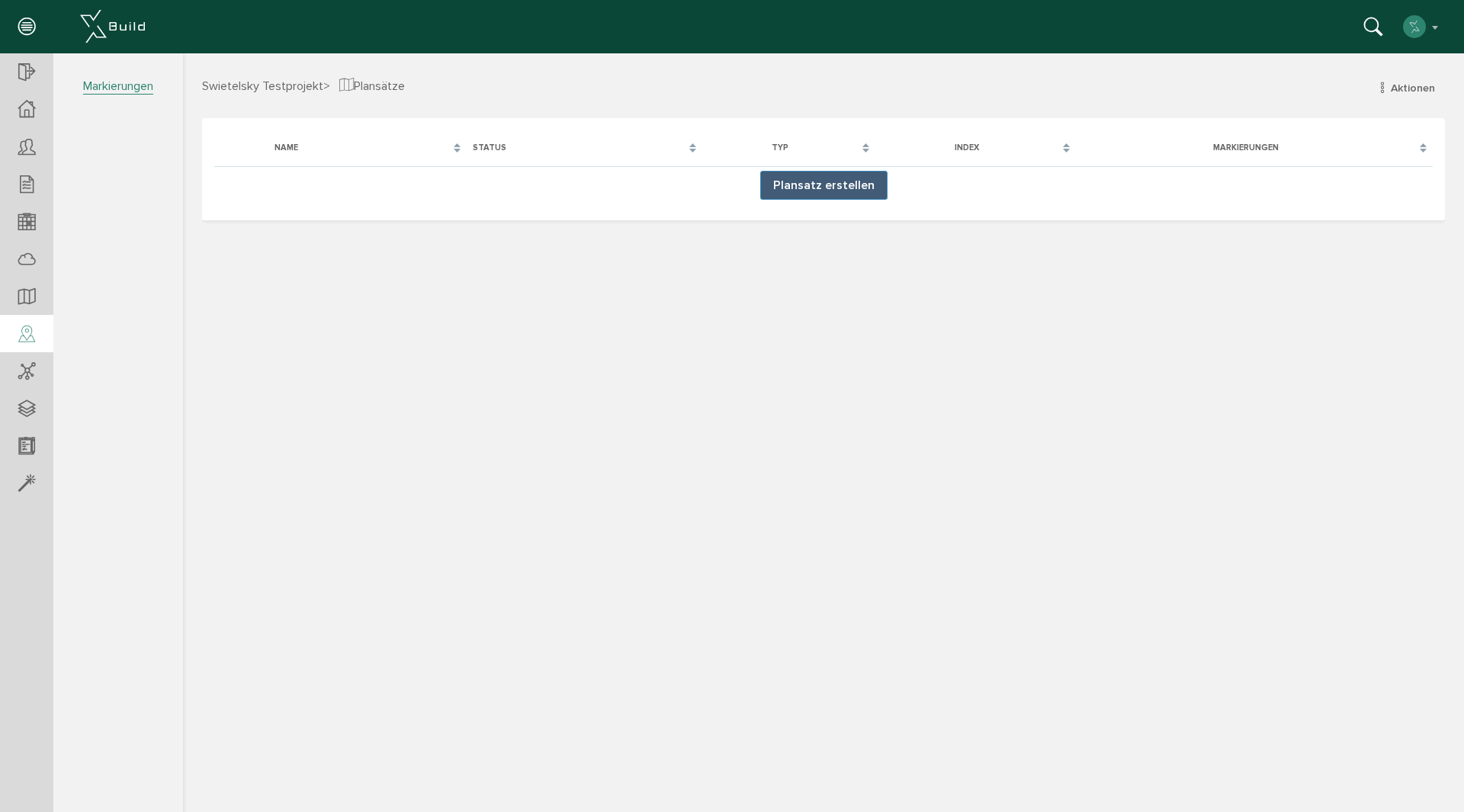
click at [41, 333] on div at bounding box center [27, 334] width 53 height 39
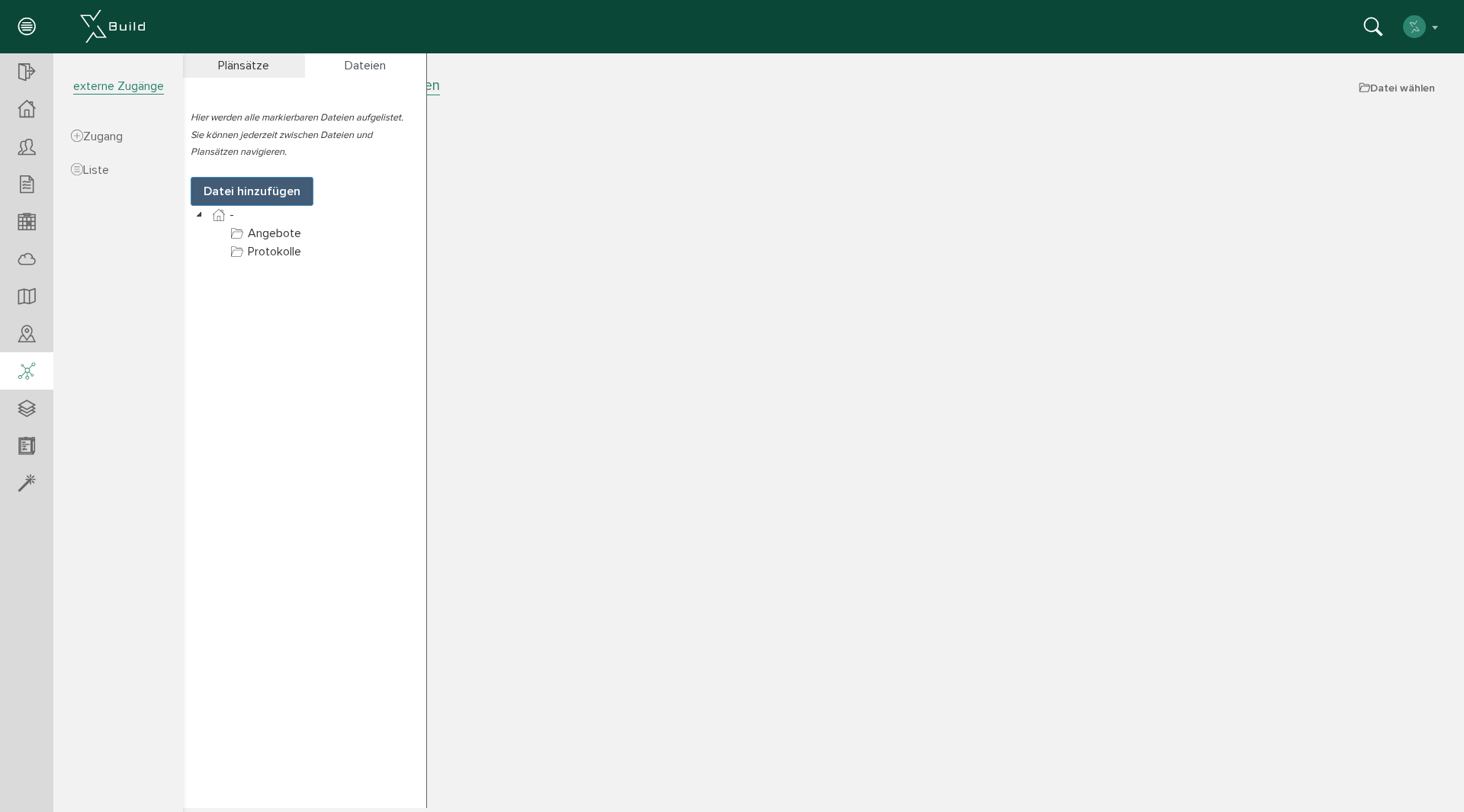
click at [37, 369] on div at bounding box center [27, 371] width 53 height 39
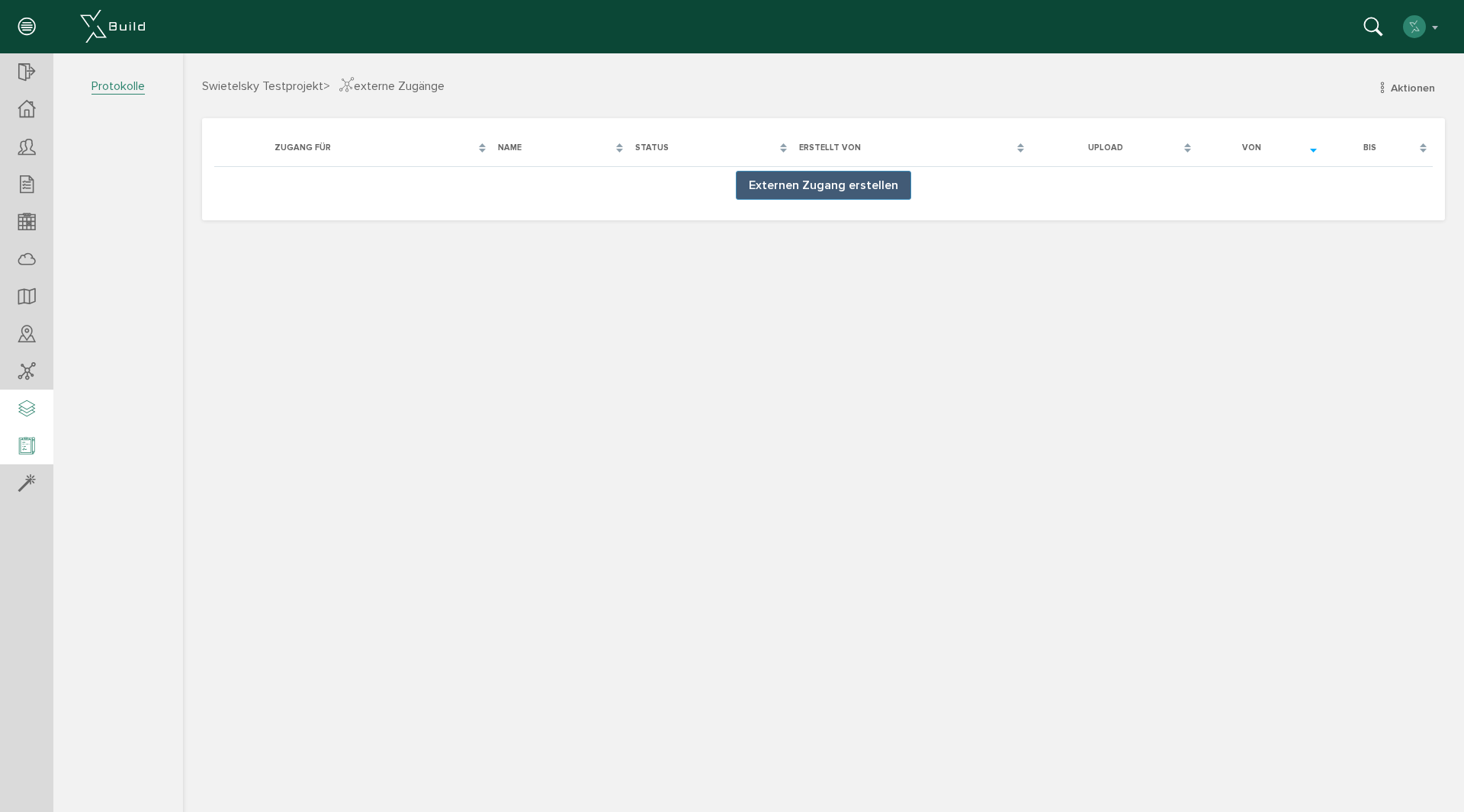
click at [27, 427] on ul at bounding box center [27, 277] width 53 height 449
click at [31, 412] on icon at bounding box center [26, 409] width 17 height 22
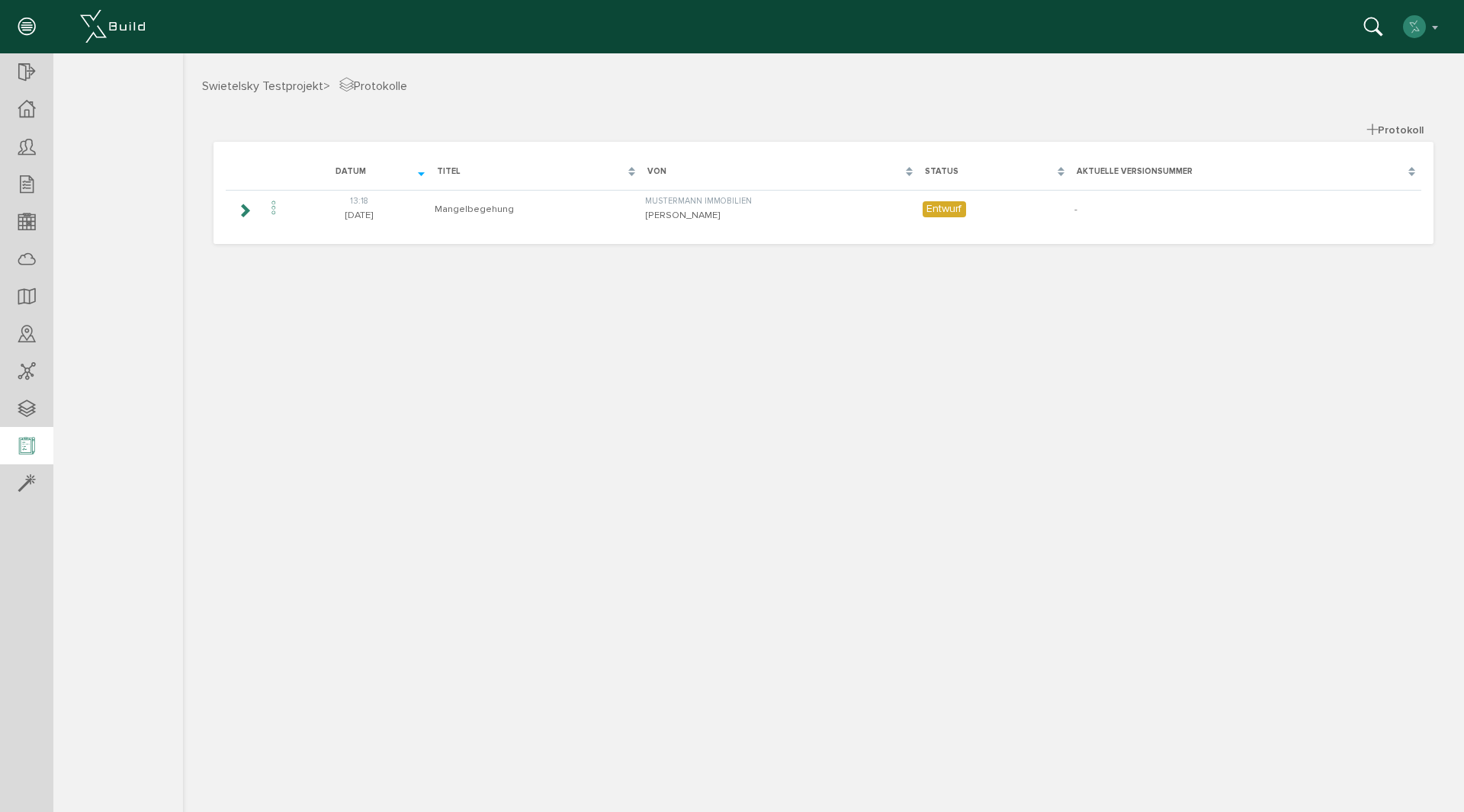
click at [35, 448] on div at bounding box center [27, 446] width 53 height 39
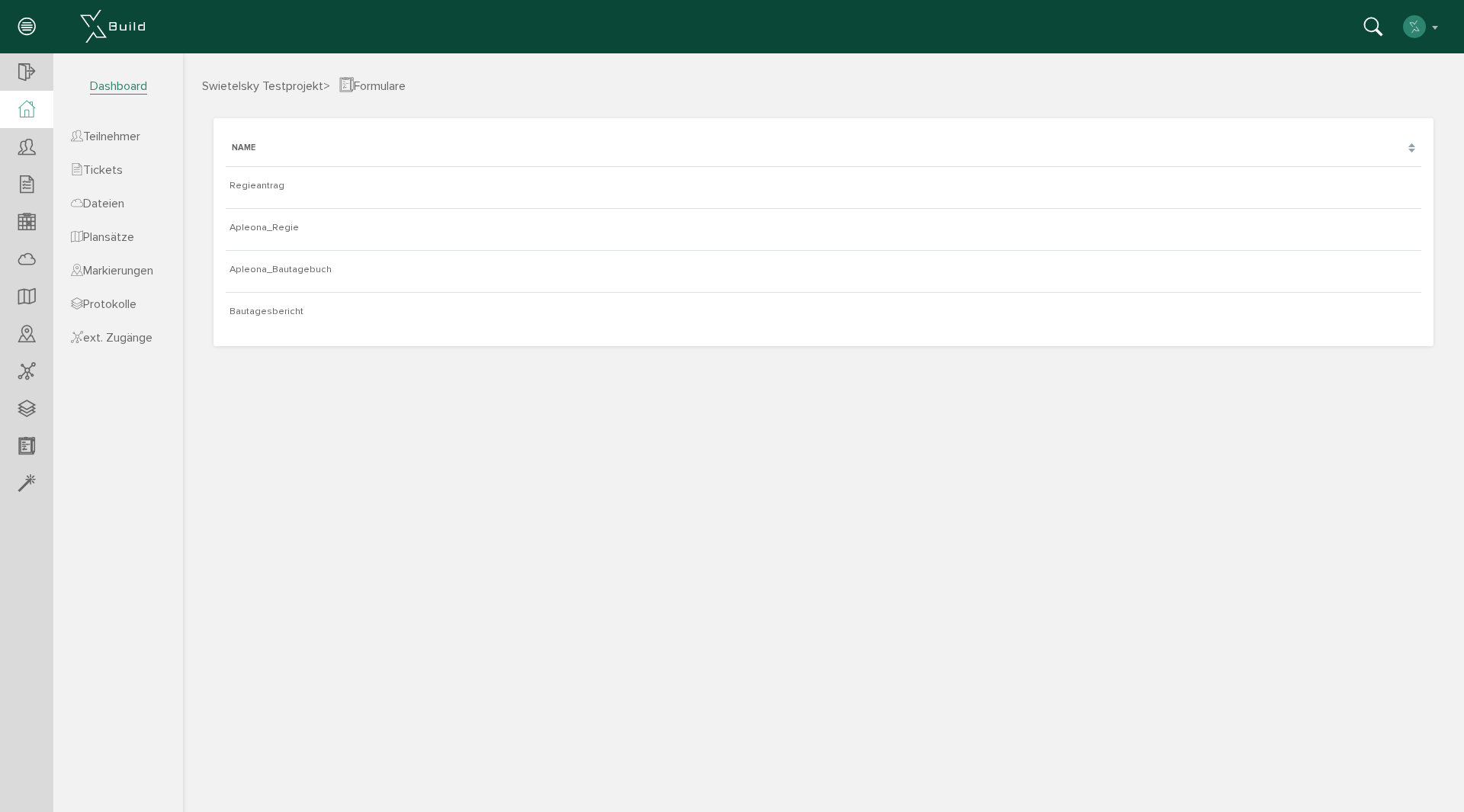
click at [27, 107] on icon at bounding box center [26, 110] width 17 height 18
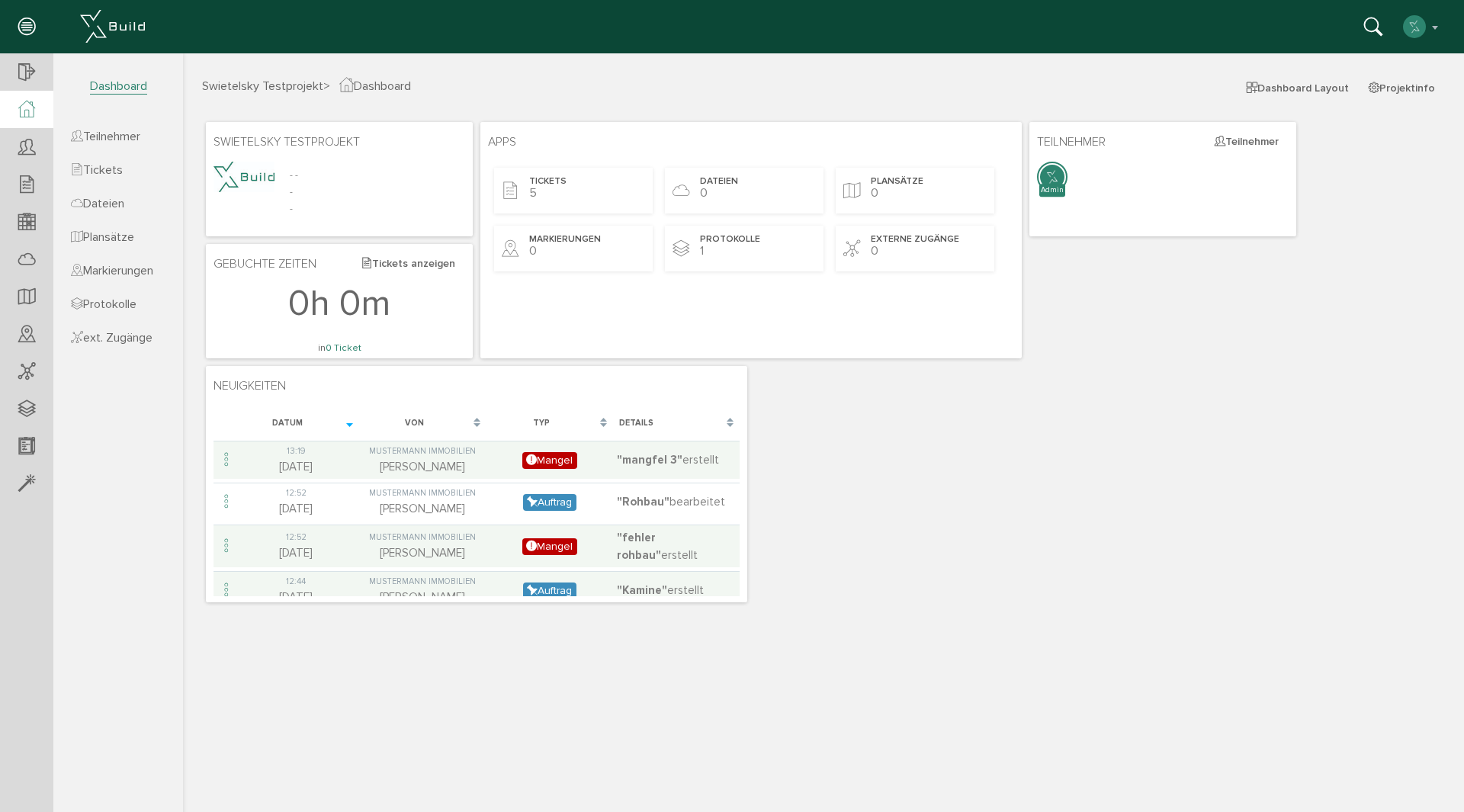
click at [135, 17] on img at bounding box center [112, 26] width 64 height 33
